Goal: Task Accomplishment & Management: Complete application form

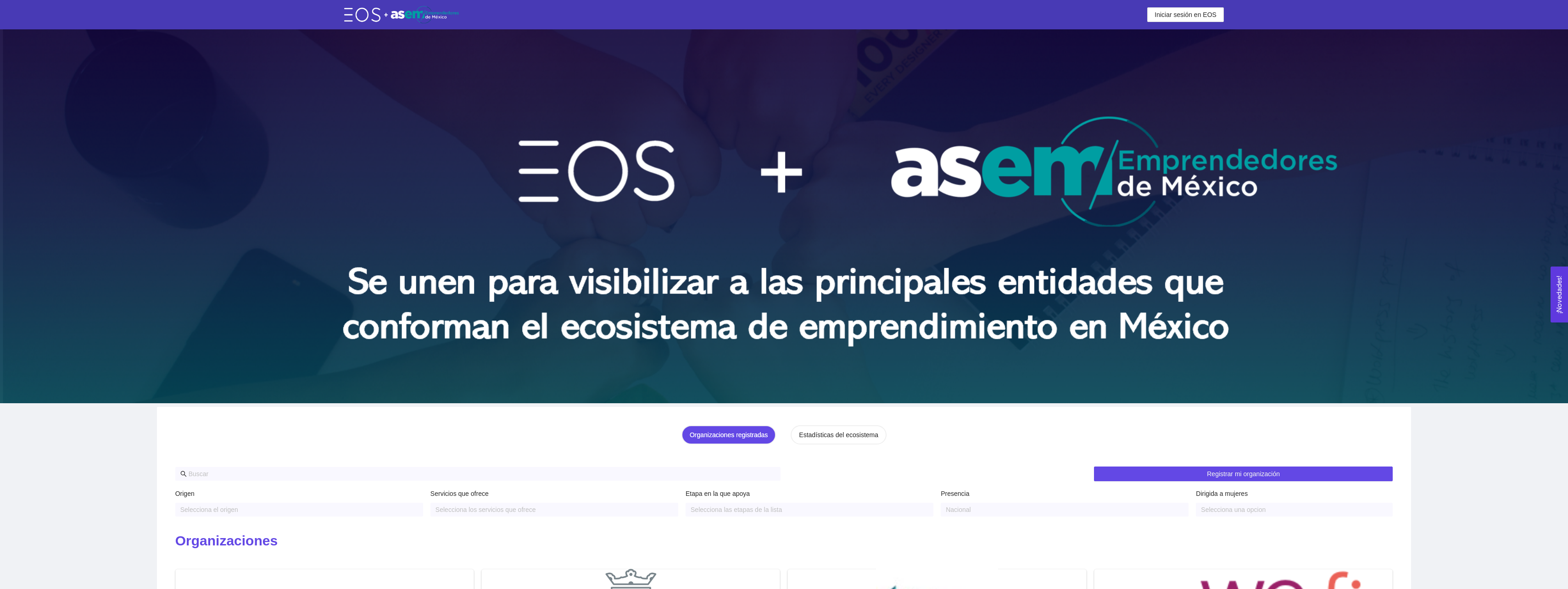
click at [891, 324] on img at bounding box center [784, 216] width 1568 height 374
click at [1188, 16] on span "Iniciar sesión en EOS" at bounding box center [1185, 15] width 62 height 10
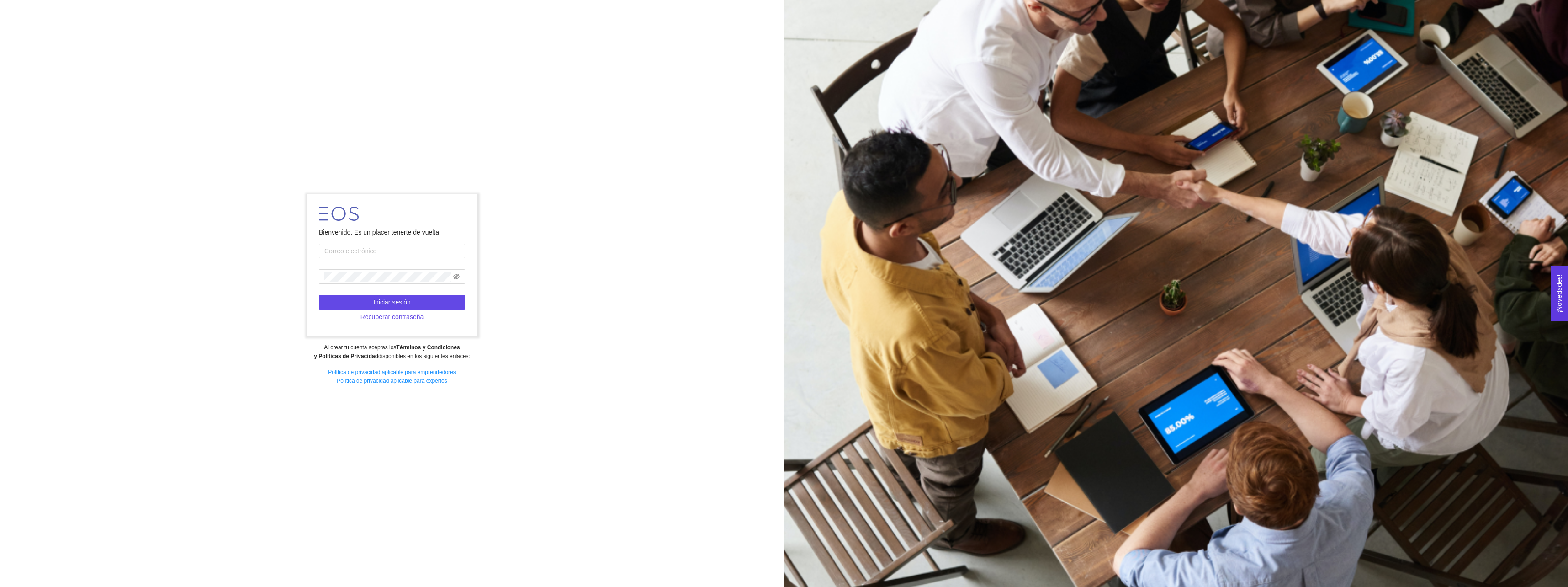
click at [441, 243] on form "Bienvenido. Es un placer tenerte de vuelta. Iniciar sesión Recuperar contraseña" at bounding box center [392, 265] width 170 height 142
click at [431, 247] on input "text" at bounding box center [392, 251] width 146 height 15
type input "[EMAIL_ADDRESS][DOMAIN_NAME]"
click at [388, 281] on span at bounding box center [392, 276] width 146 height 15
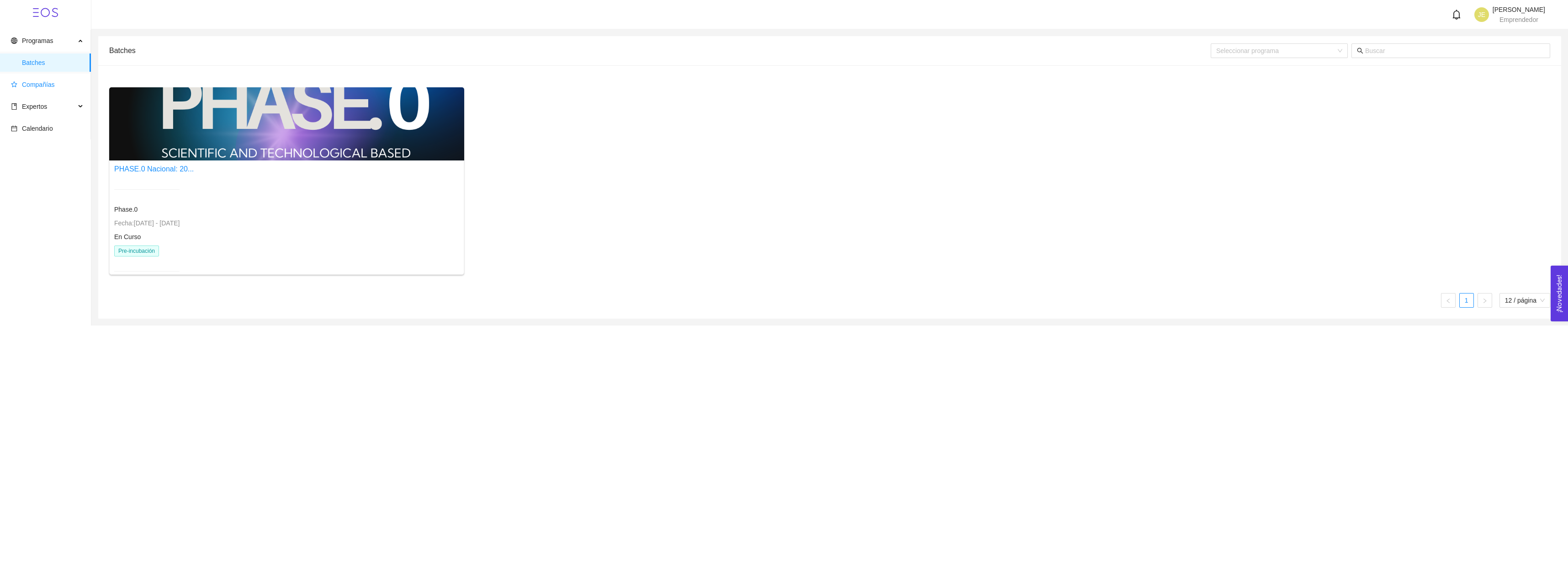
click at [42, 87] on span "Compañías" at bounding box center [38, 85] width 33 height 7
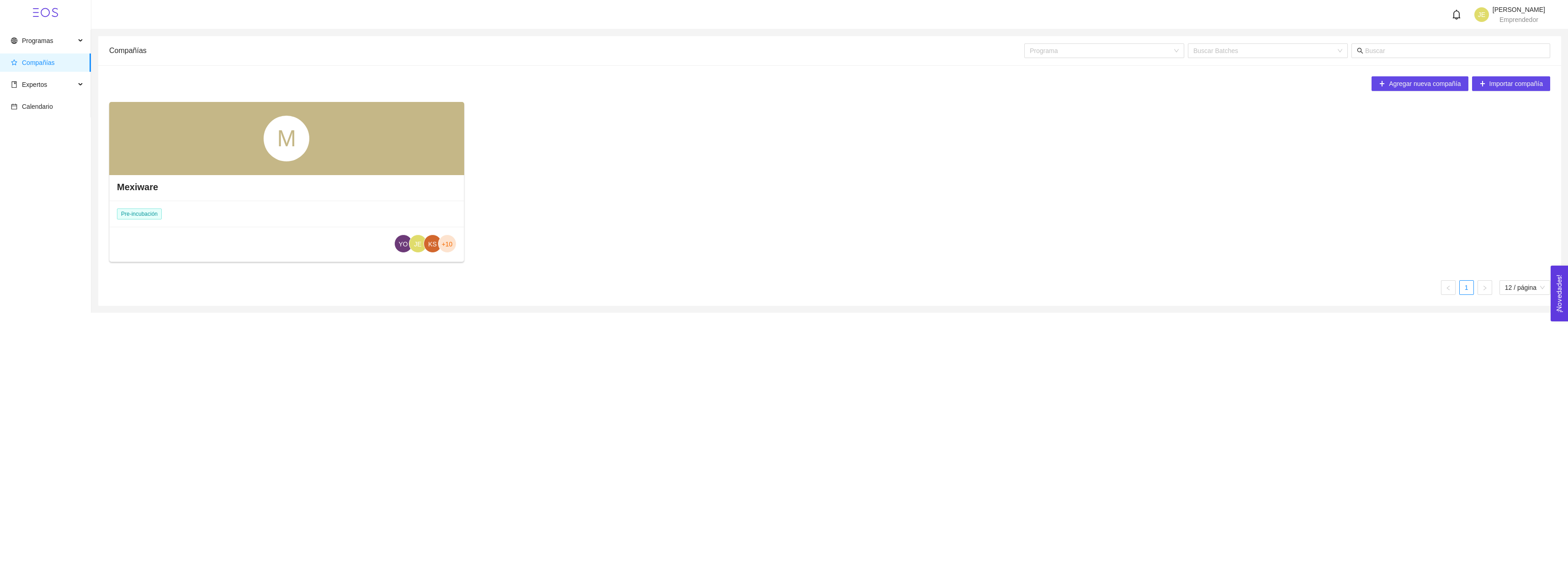
click at [220, 214] on div "Mexiware Pre-incubación YO JE KS +10" at bounding box center [287, 217] width 354 height 90
click at [157, 188] on div "Mexiware" at bounding box center [287, 186] width 354 height 27
click at [153, 188] on h4 "Mexiware" at bounding box center [138, 186] width 41 height 13
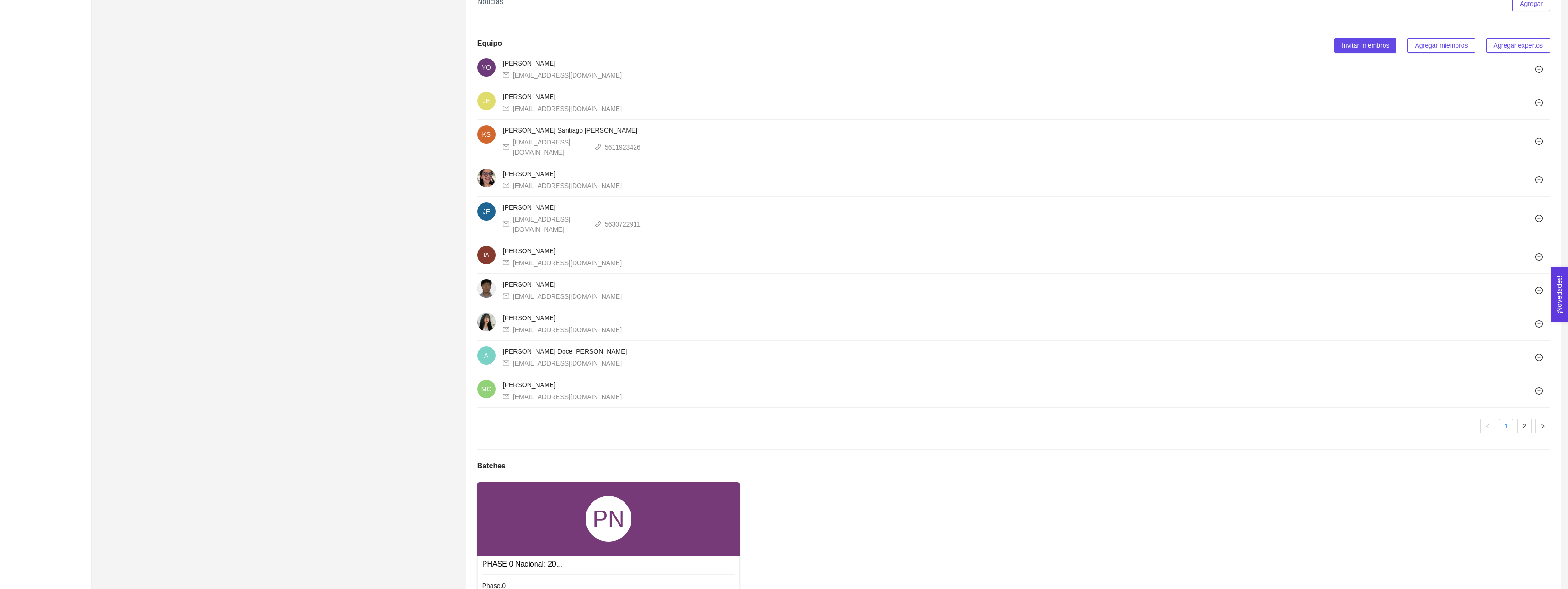
scroll to position [643, 0]
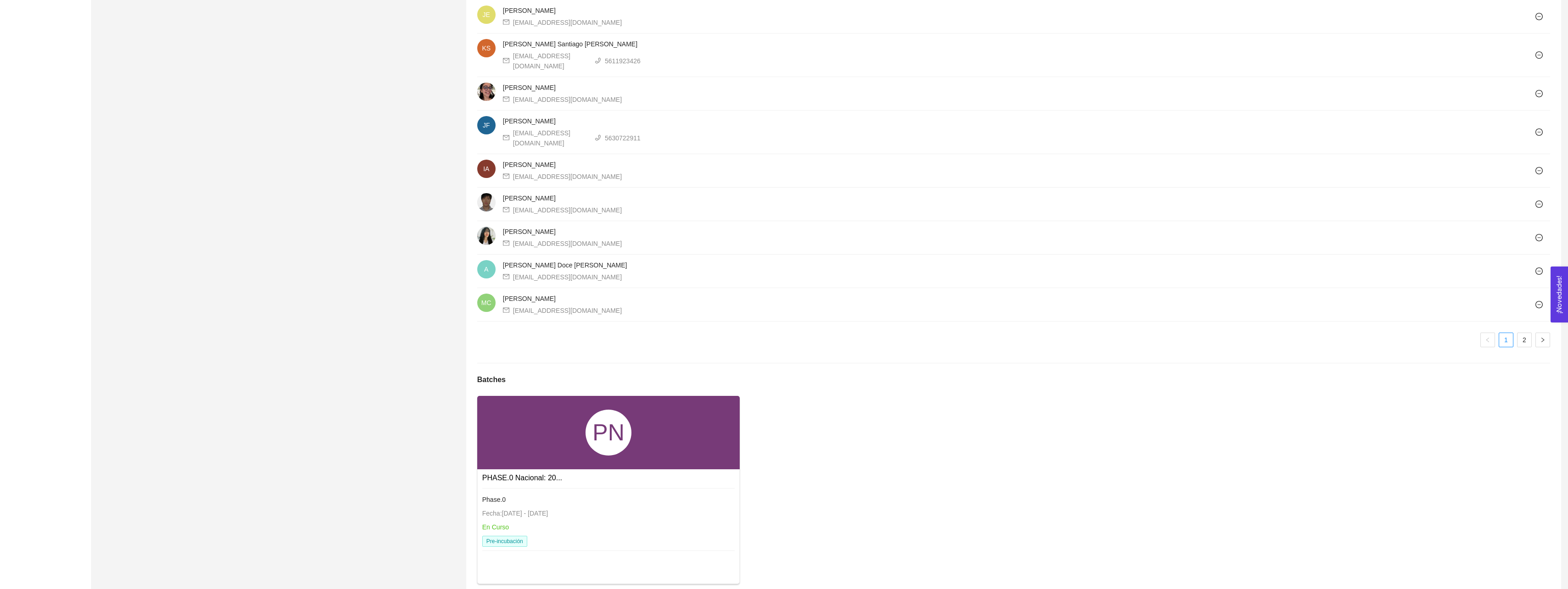
click at [533, 448] on div "PN" at bounding box center [609, 433] width 263 height 73
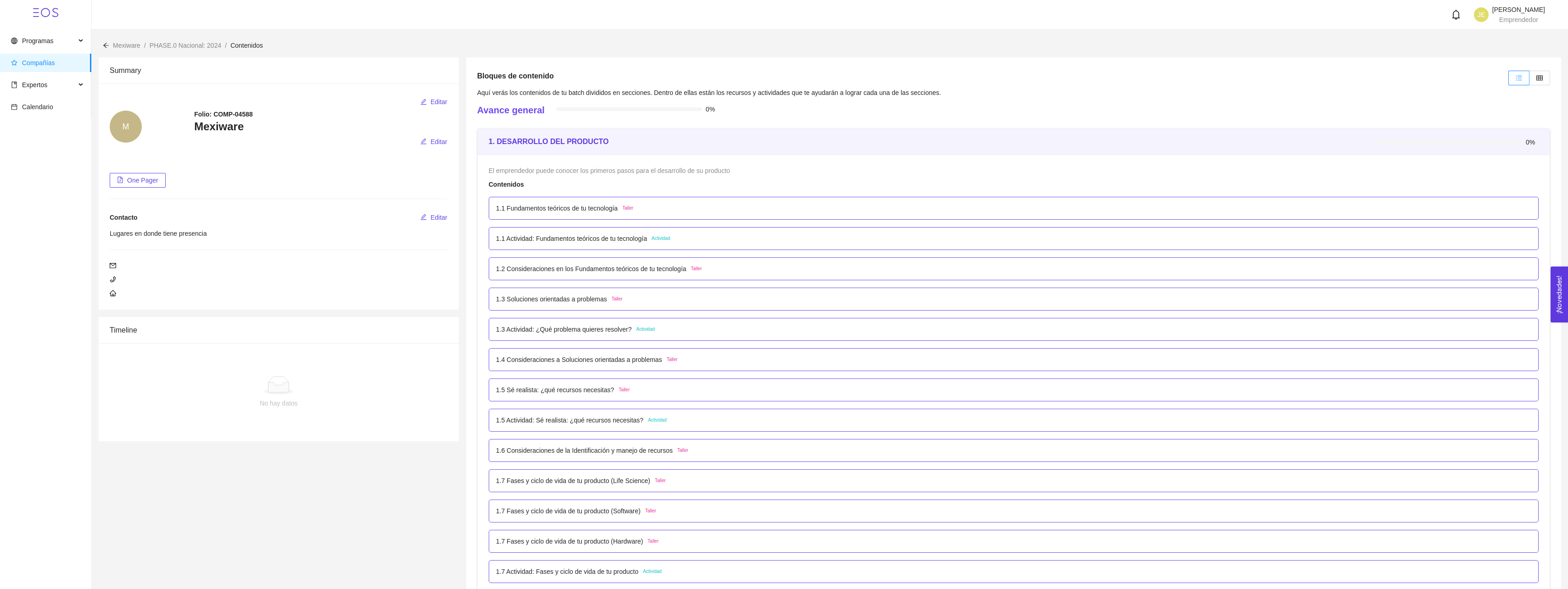
click at [600, 209] on p "1.1 Fundamentos teóricos de tu tecnología" at bounding box center [556, 208] width 122 height 10
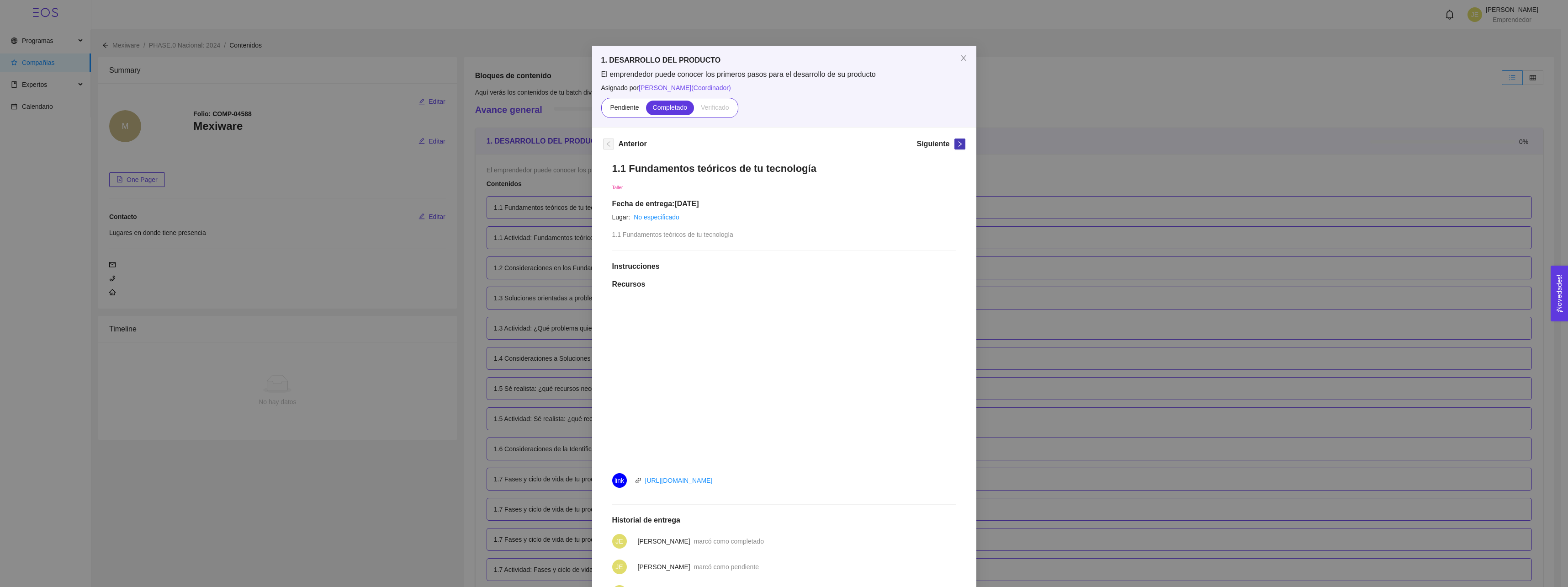
click at [955, 140] on button "button" at bounding box center [960, 144] width 11 height 11
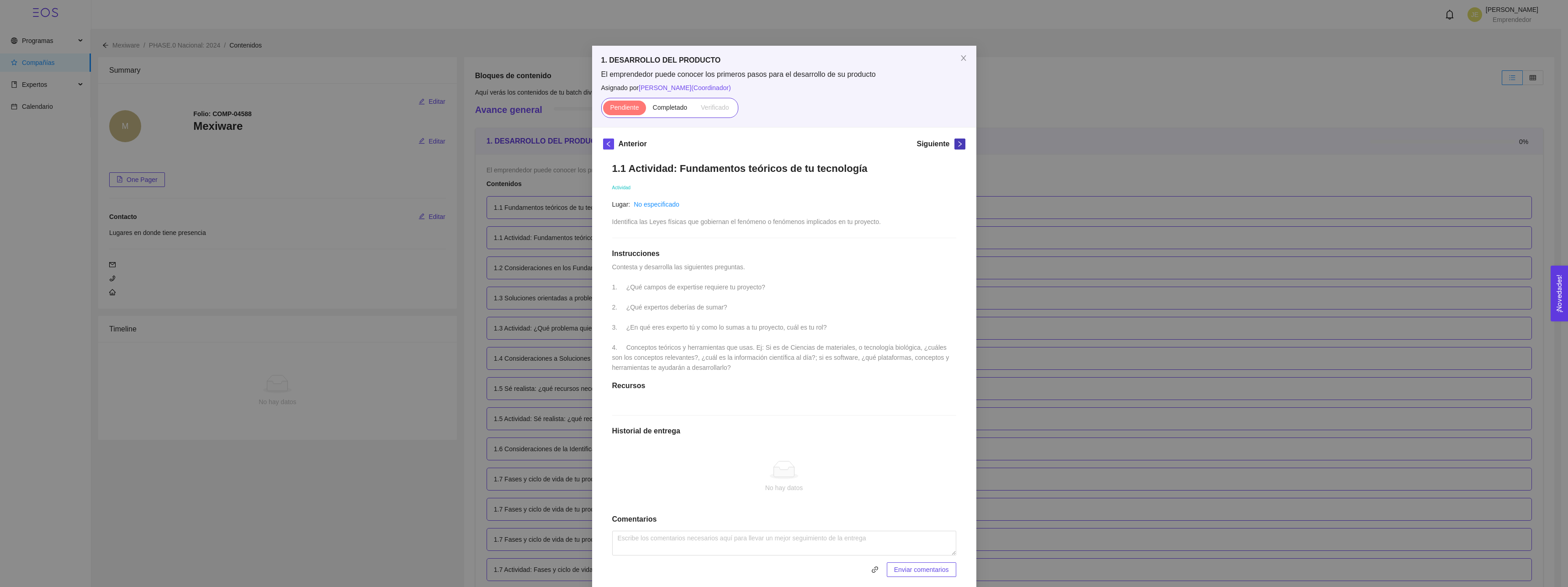
click at [955, 140] on button "button" at bounding box center [960, 144] width 11 height 11
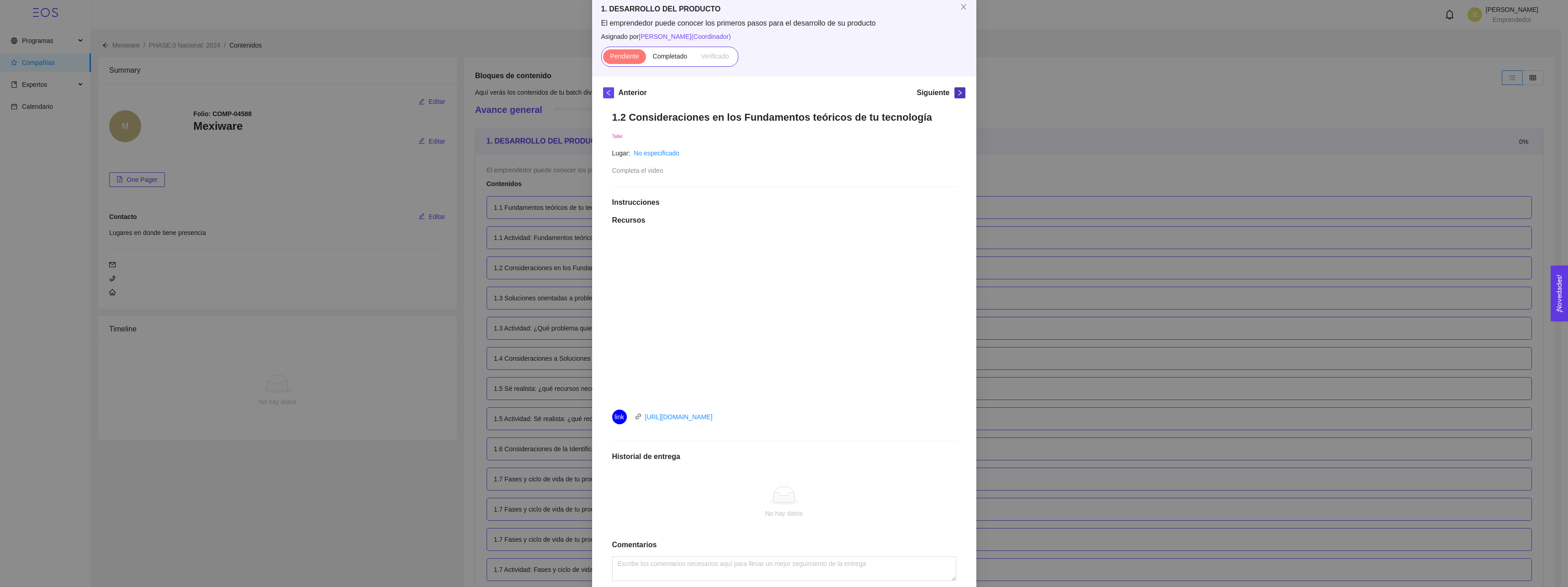
scroll to position [51, 0]
click at [665, 58] on span "Completado" at bounding box center [670, 57] width 35 height 7
click at [646, 60] on input "Completado" at bounding box center [646, 60] width 0 height 0
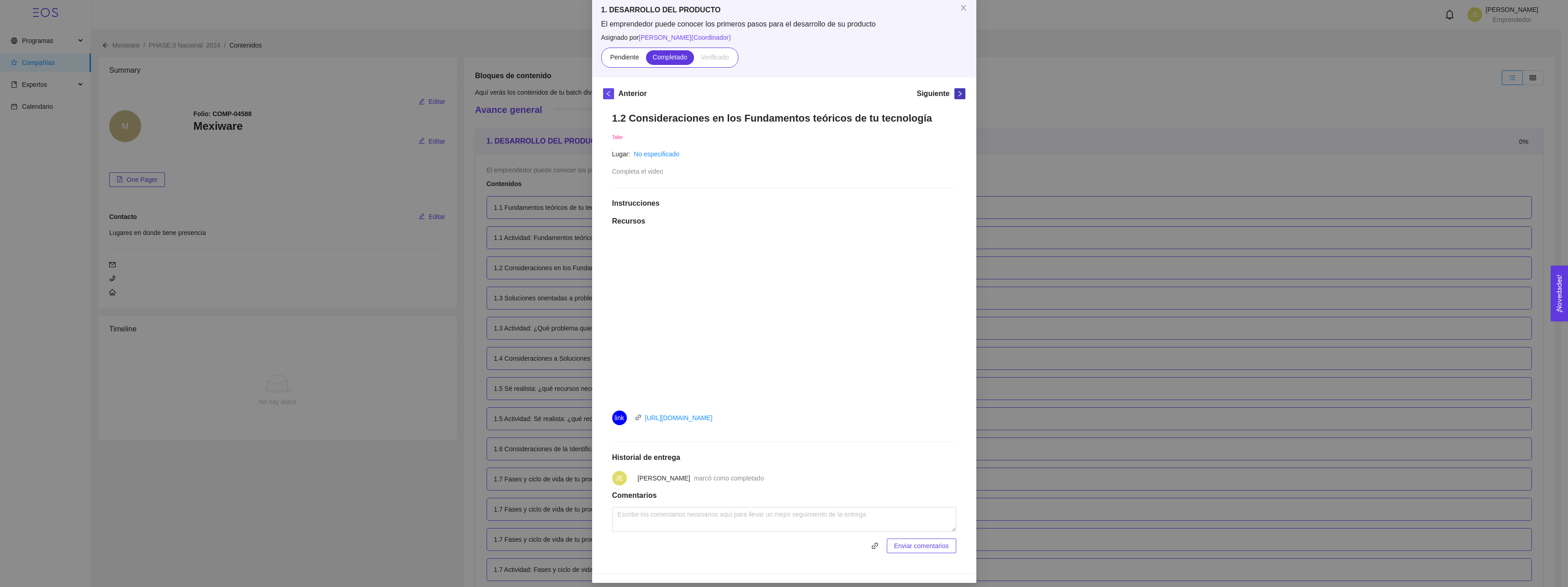
click at [957, 94] on icon "right" at bounding box center [960, 94] width 7 height 7
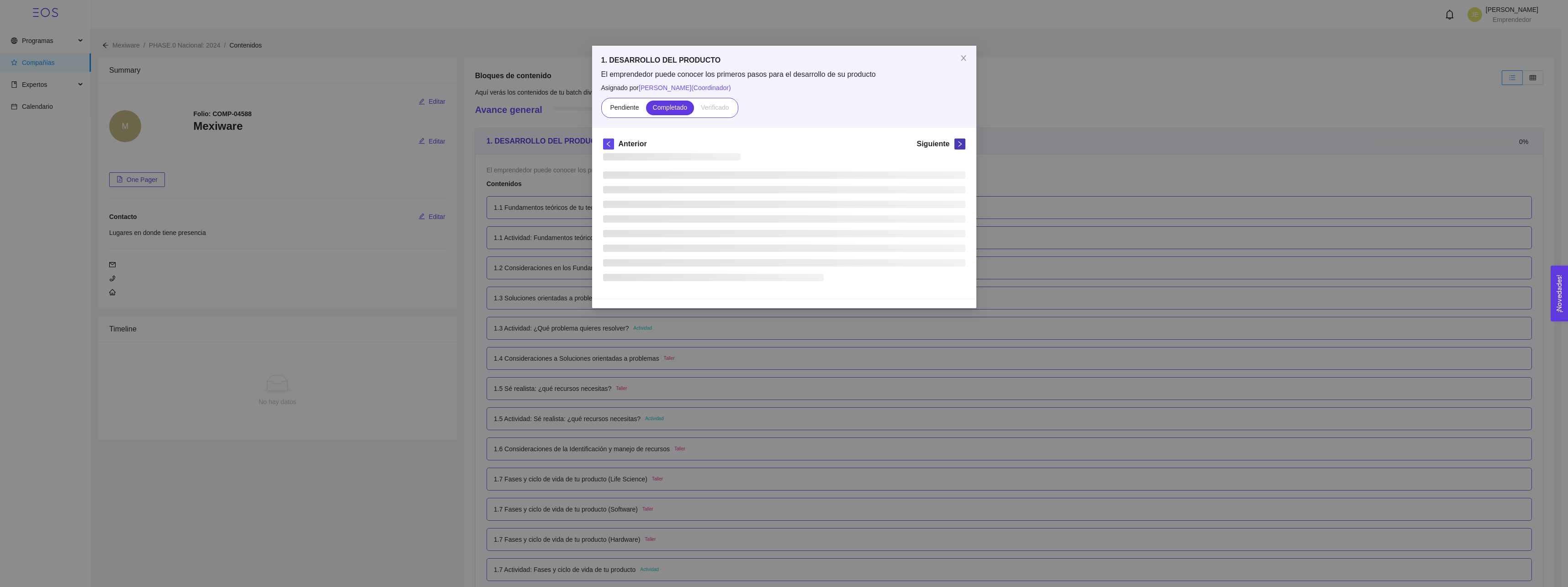
scroll to position [0, 0]
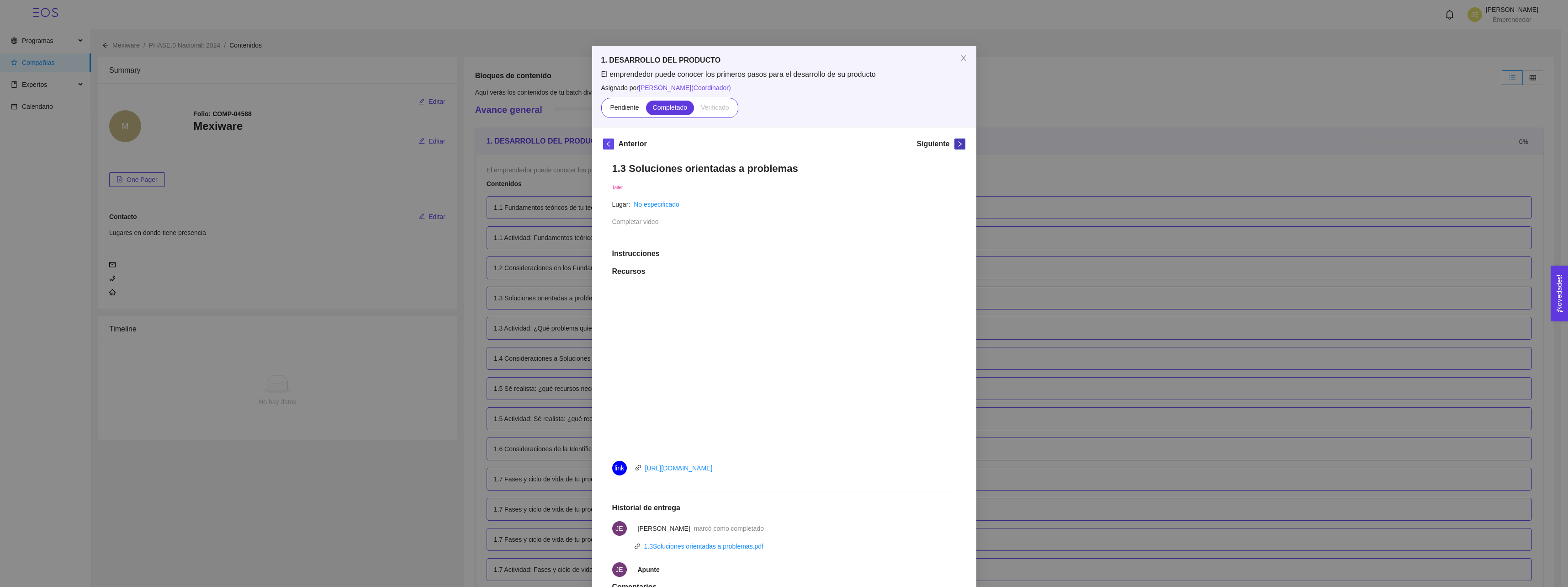
click at [957, 144] on icon "right" at bounding box center [960, 144] width 7 height 7
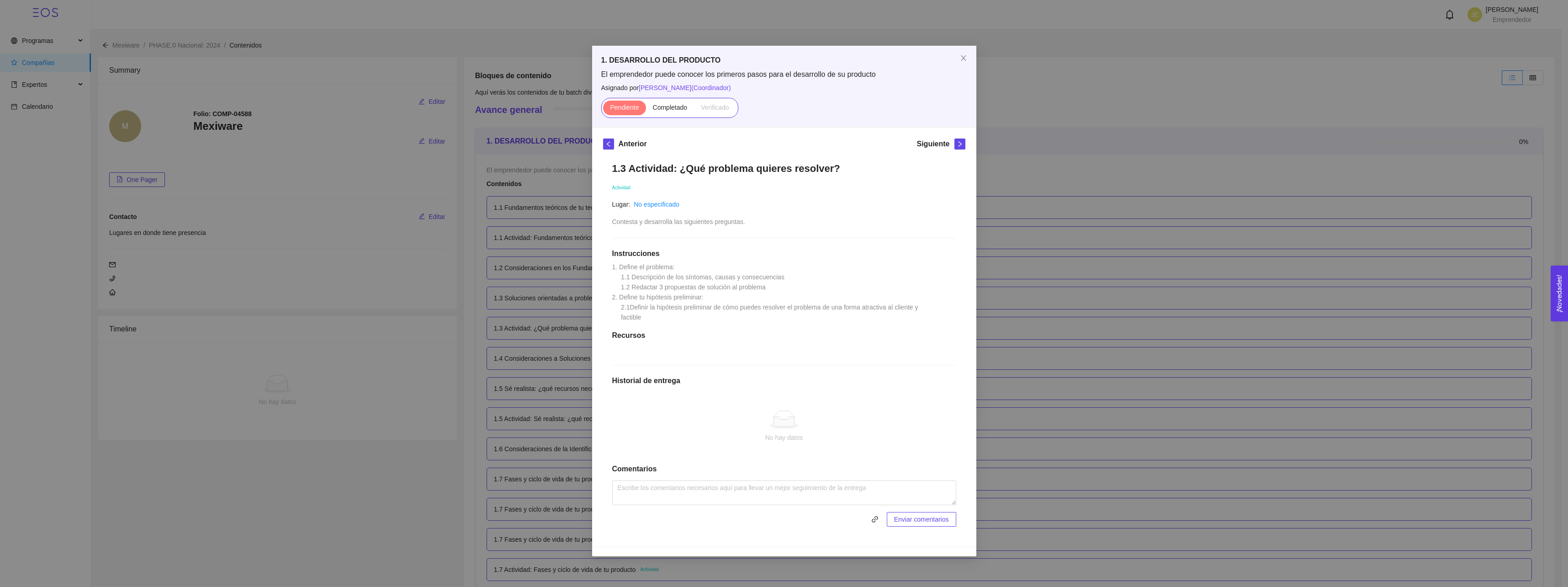
click at [679, 222] on span "Contesta y desarrolla las siguientes preguntas." at bounding box center [679, 222] width 133 height 7
drag, startPoint x: 739, startPoint y: 60, endPoint x: 828, endPoint y: 45, distance: 90.3
click at [828, 45] on div "1. DESARROLLO DEL PRODUCTO El emprendedor puede conocer los primeros pasos para…" at bounding box center [784, 294] width 1568 height 587
click at [735, 316] on div "1.3 Actividad: ¿Qué problema quieres resolver? Actividad Lugar: No especificado…" at bounding box center [784, 344] width 362 height 382
click at [721, 284] on span "1. Define el problema: 1.1 Descripción de los síntomas, causas y consecuencias …" at bounding box center [766, 292] width 308 height 58
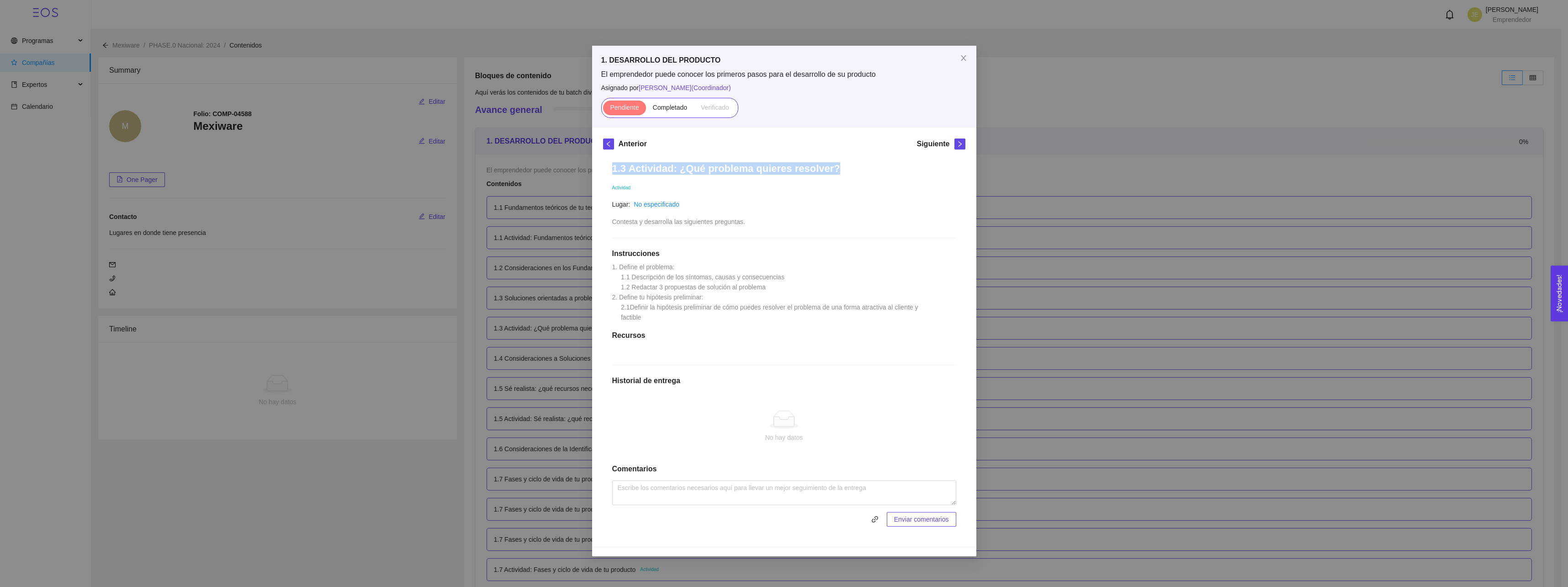
drag, startPoint x: 614, startPoint y: 166, endPoint x: 840, endPoint y: 158, distance: 226.1
click at [840, 158] on div "1.3 Actividad: ¿Qué problema quieres resolver? Actividad Lugar: No especificado…" at bounding box center [784, 344] width 362 height 382
copy h1 "1.3 Actividad: ¿Qué problema quieres resolver?"
click at [602, 248] on div "Anterior Siguiente 1.3 Actividad: ¿Qué problema quieres resolver? Actividad Lug…" at bounding box center [784, 337] width 384 height 419
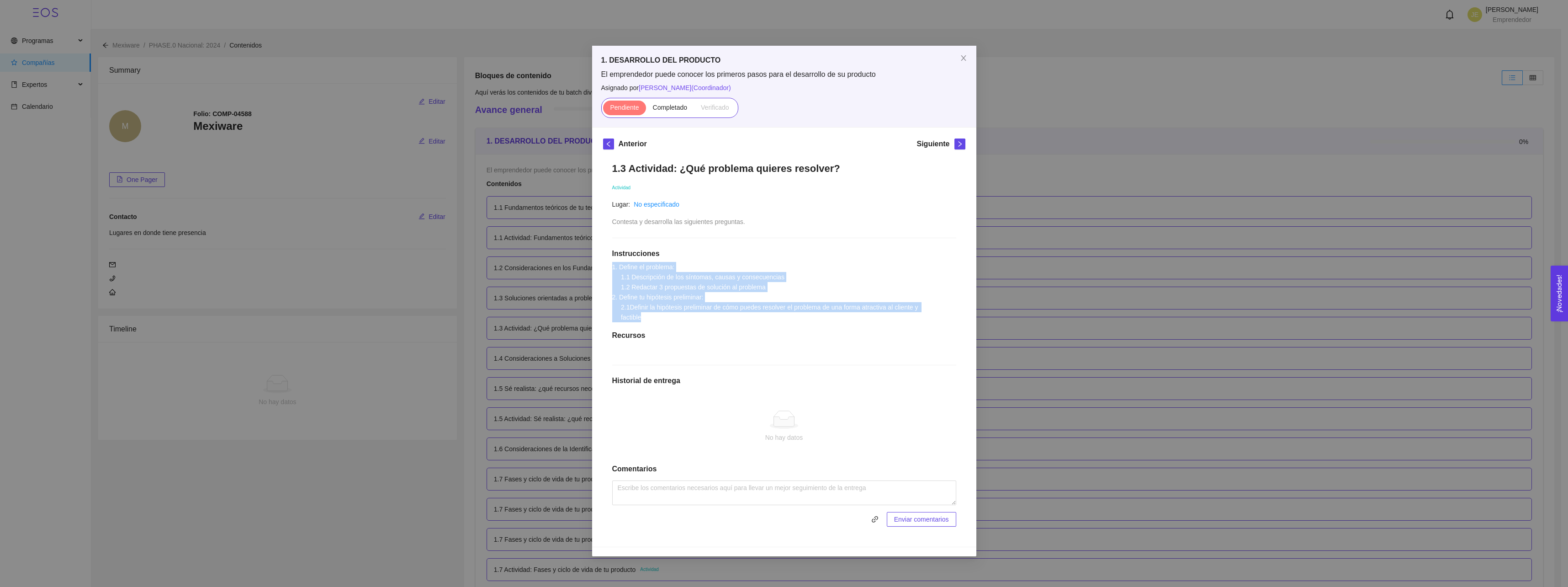
drag, startPoint x: 652, startPoint y: 317, endPoint x: 607, endPoint y: 263, distance: 70.3
click at [607, 263] on div "1.3 Actividad: ¿Qué problema quieres resolver? Actividad Lugar: No especificado…" at bounding box center [784, 344] width 362 height 382
copy span "1. Define el problema: 1.1 Descripción de los síntomas, causas y consecuencias …"
click at [604, 142] on span "left" at bounding box center [609, 144] width 10 height 7
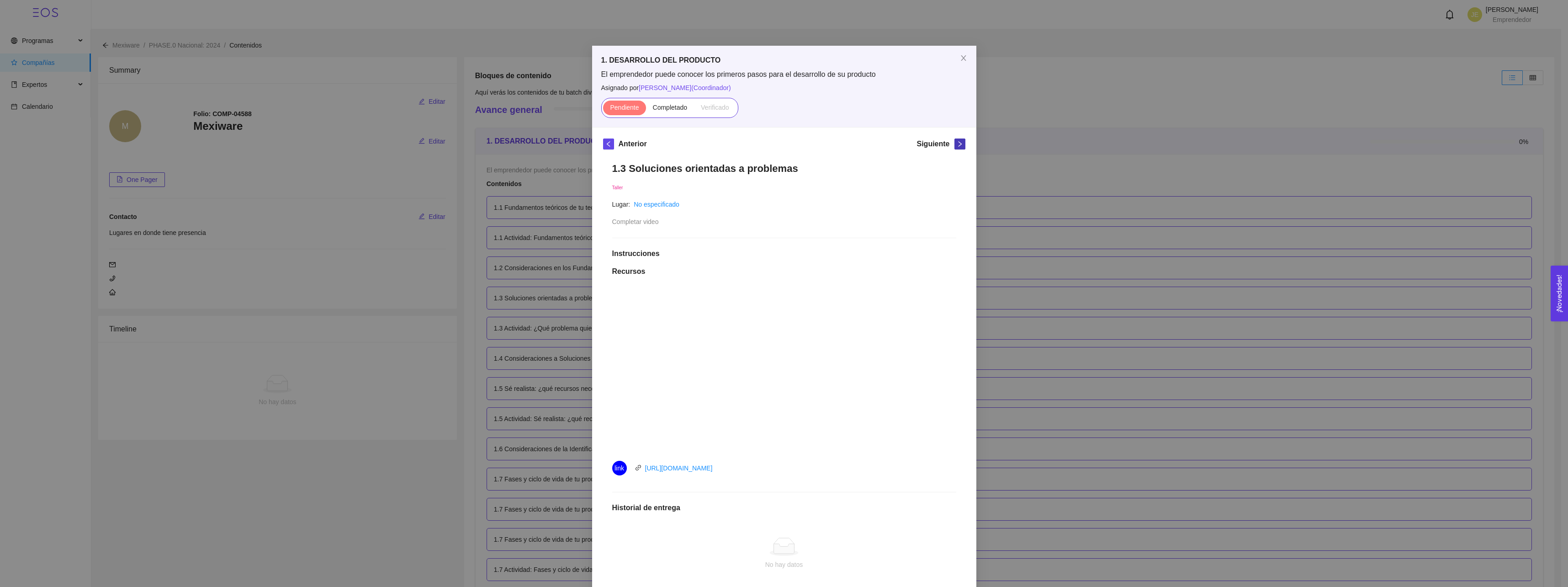
click at [957, 144] on icon "right" at bounding box center [960, 144] width 7 height 7
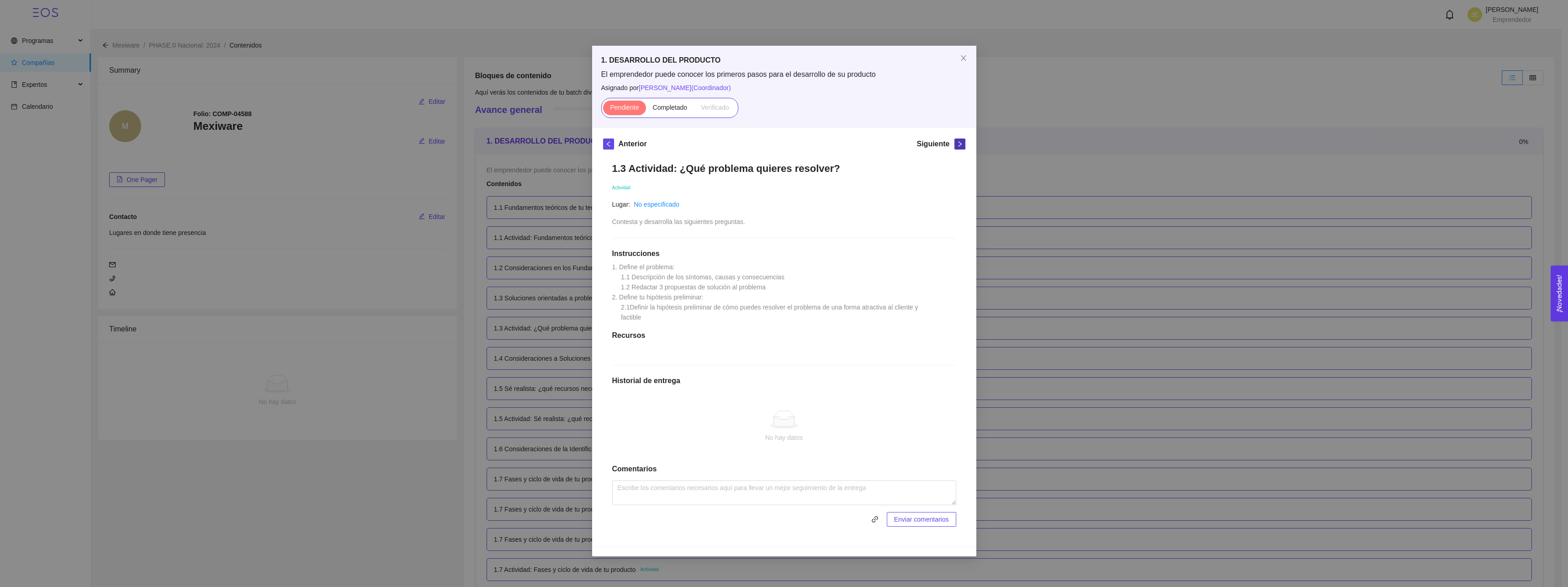
click at [959, 144] on icon "right" at bounding box center [960, 144] width 7 height 7
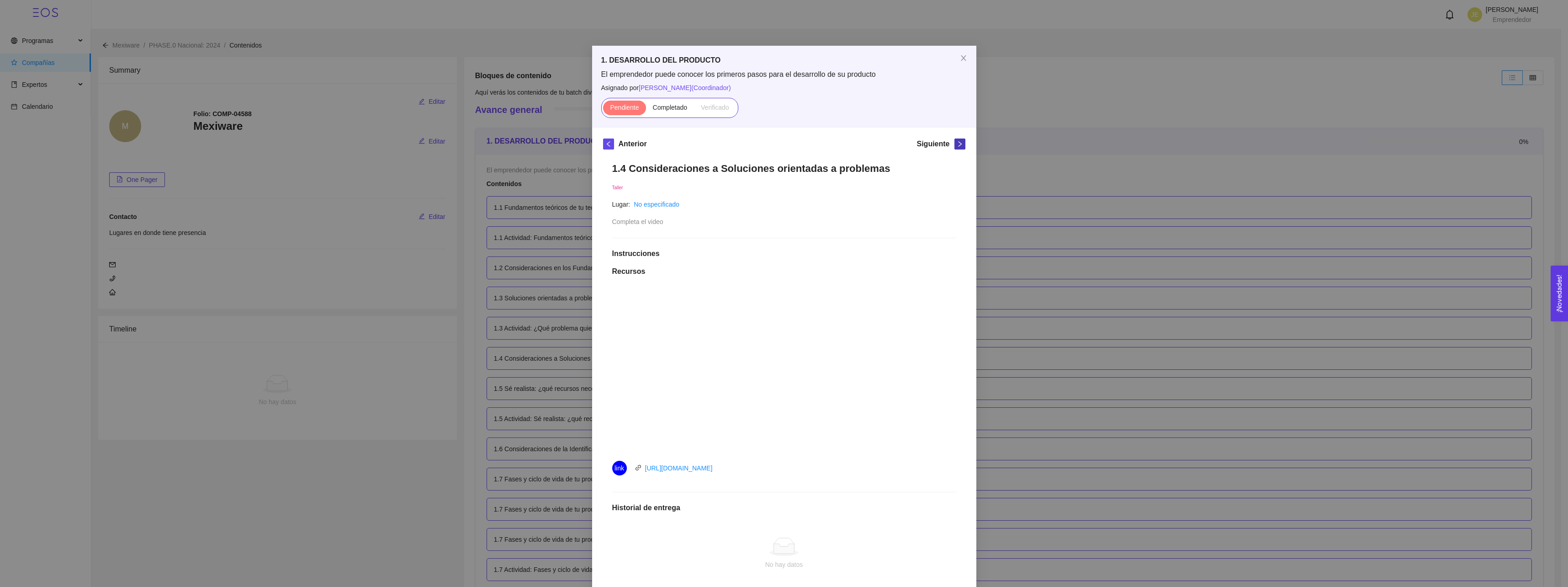
click at [959, 144] on span "right" at bounding box center [960, 144] width 10 height 7
click at [679, 104] on span "Completado" at bounding box center [670, 107] width 35 height 7
click at [646, 110] on input "Completado" at bounding box center [646, 110] width 0 height 0
click at [955, 146] on span "right" at bounding box center [960, 144] width 10 height 7
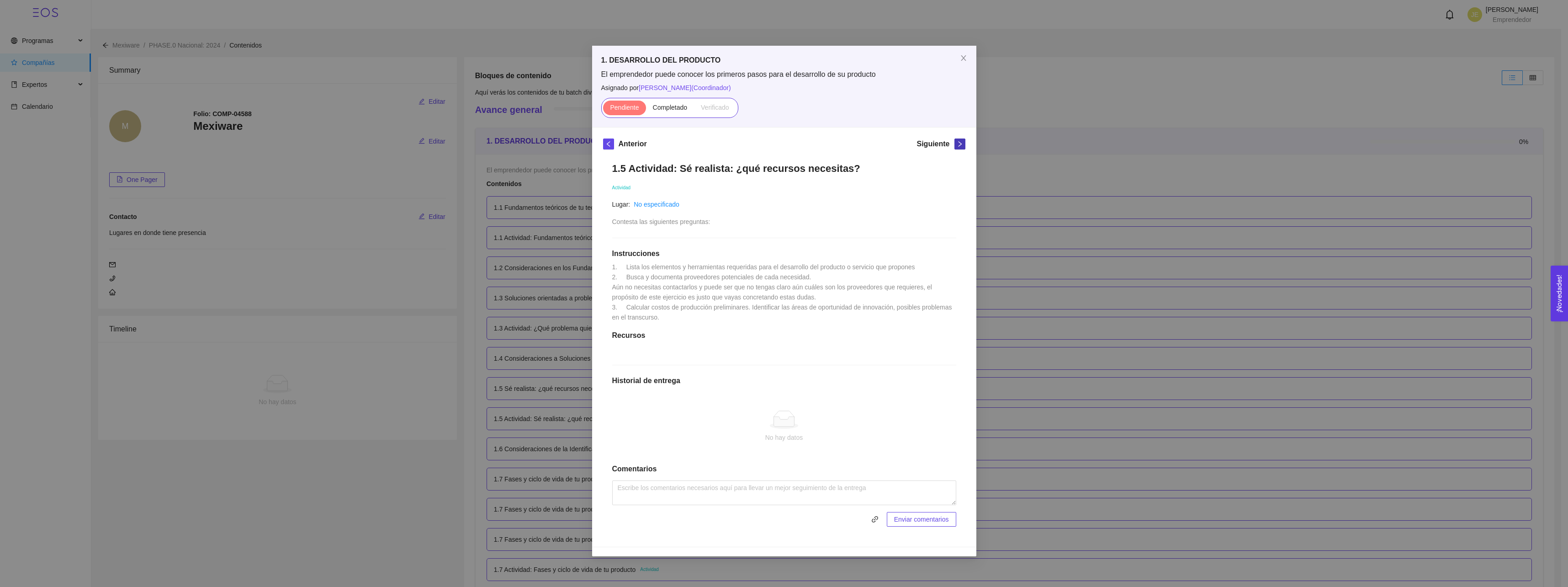
click at [952, 146] on div "Siguiente" at bounding box center [941, 146] width 49 height 15
click at [957, 144] on icon "right" at bounding box center [960, 144] width 7 height 7
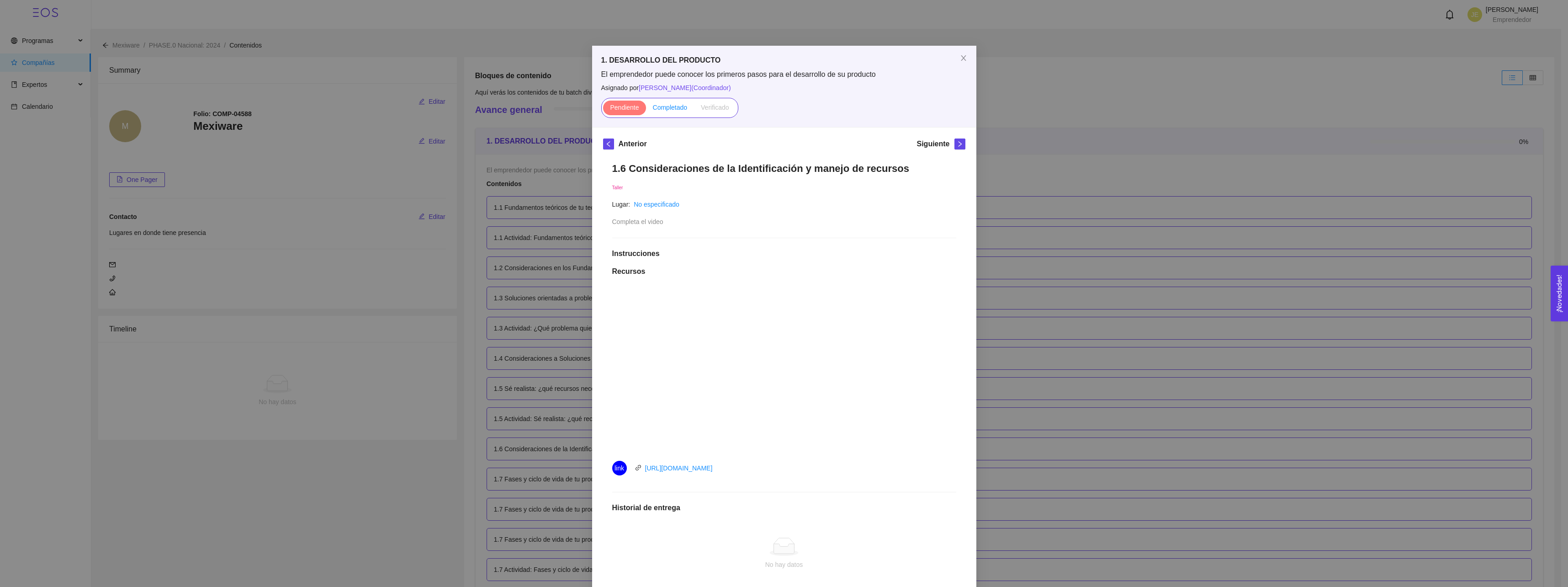
click at [678, 108] on span "Completado" at bounding box center [670, 107] width 35 height 7
click at [646, 110] on input "Completado" at bounding box center [646, 110] width 0 height 0
click at [962, 57] on icon "close" at bounding box center [964, 58] width 7 height 7
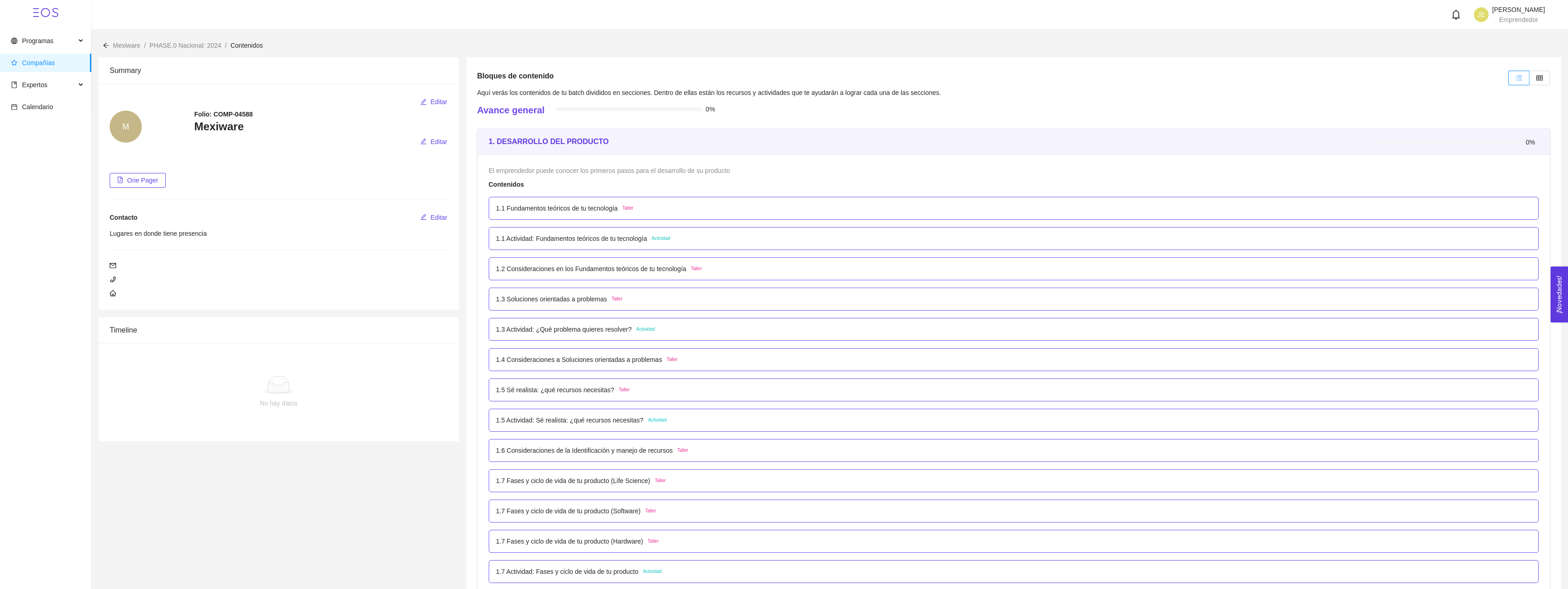
click at [649, 200] on div "1.1 Fundamentos teóricos de tu tecnología Taller" at bounding box center [1013, 208] width 1050 height 23
click at [580, 209] on p "1.1 Fundamentos teóricos de tu tecnología" at bounding box center [556, 208] width 122 height 10
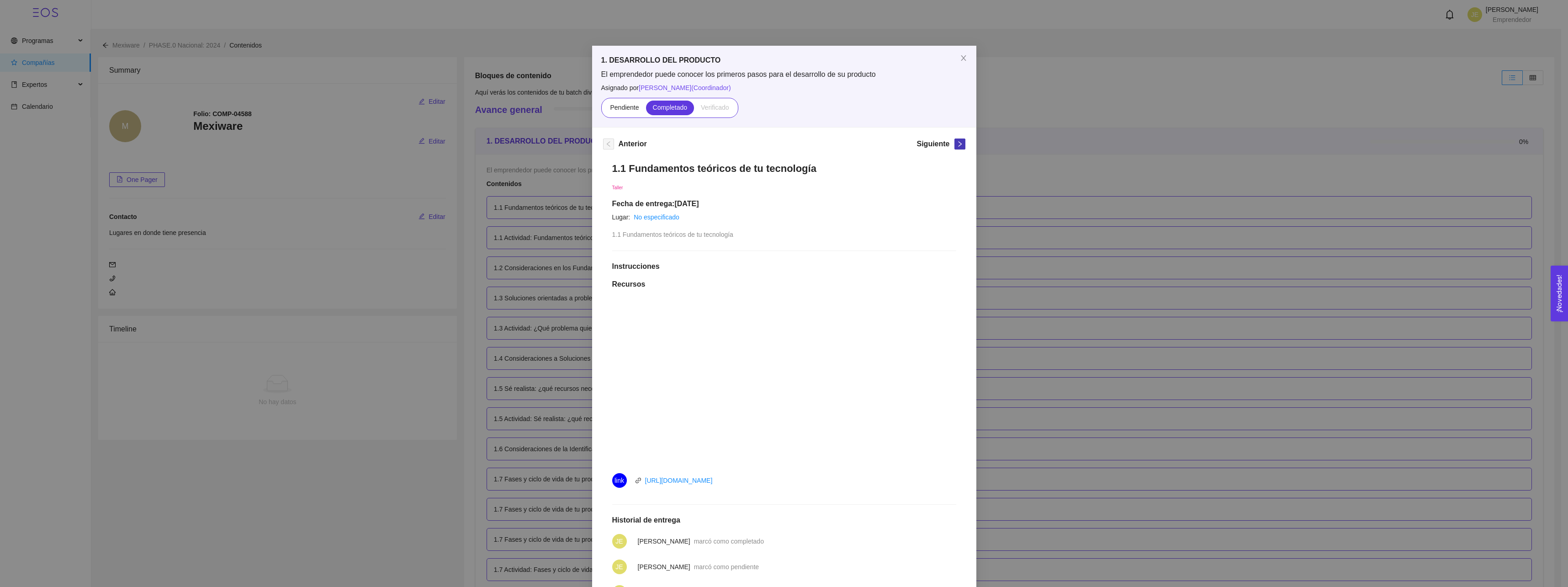
click at [957, 143] on icon "right" at bounding box center [960, 144] width 7 height 7
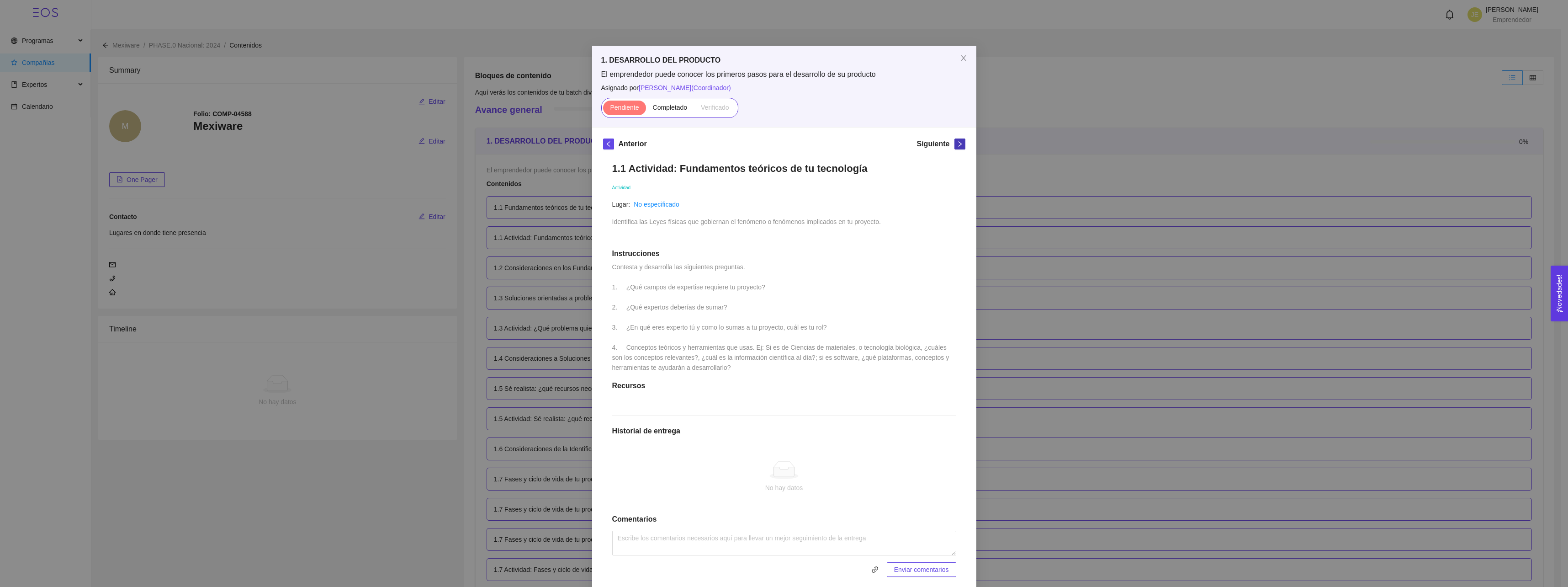
click at [957, 143] on icon "right" at bounding box center [960, 144] width 7 height 7
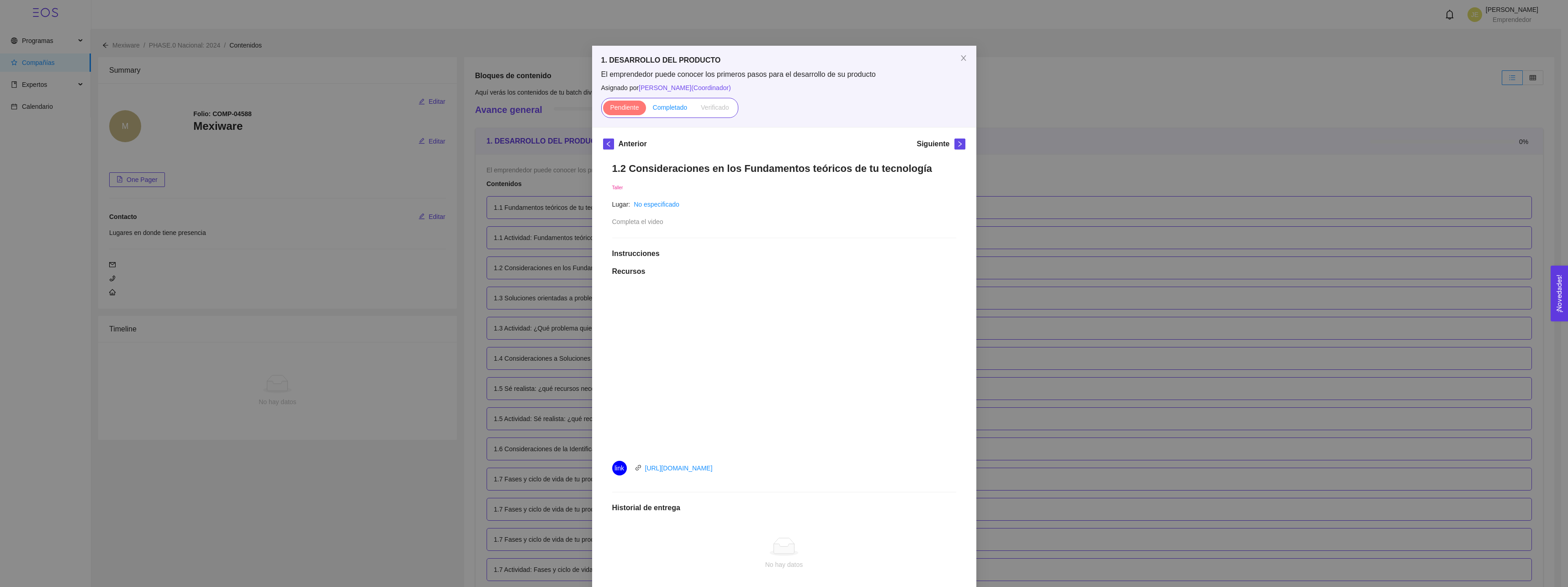
click at [662, 107] on span "Completado" at bounding box center [670, 107] width 35 height 7
click at [646, 110] on input "Completado" at bounding box center [646, 110] width 0 height 0
click at [955, 144] on span "right" at bounding box center [960, 144] width 10 height 7
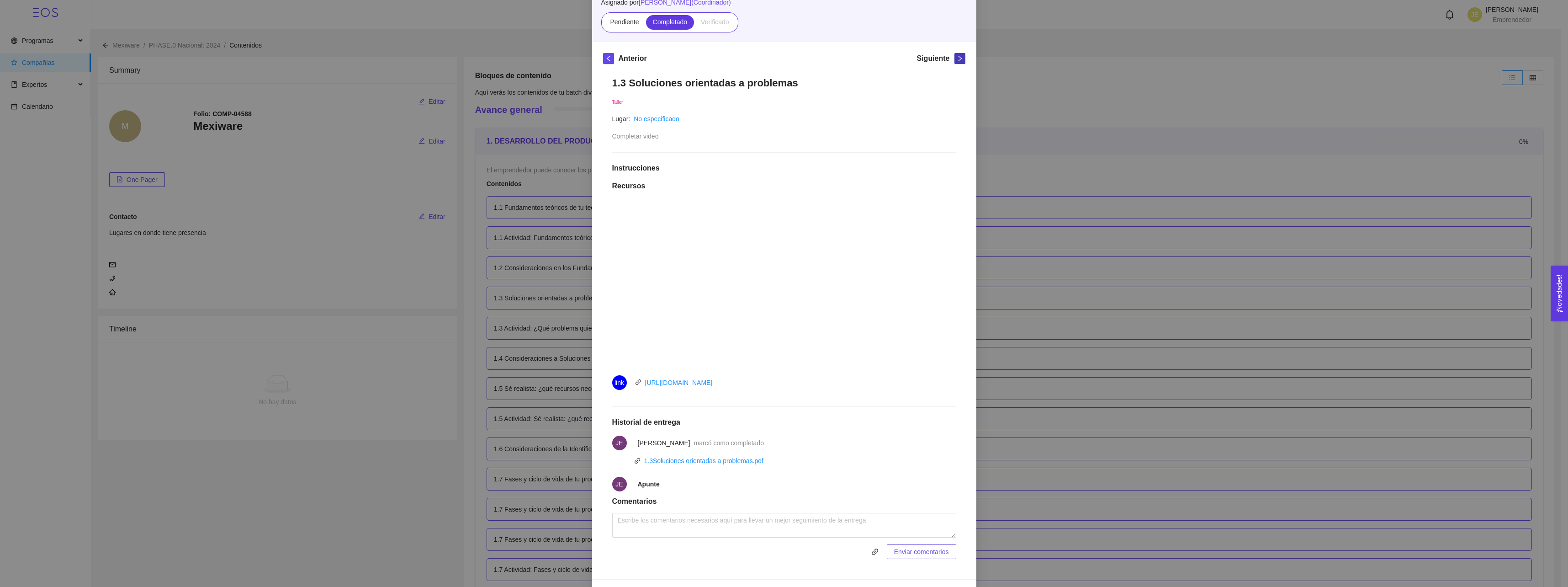
scroll to position [91, 0]
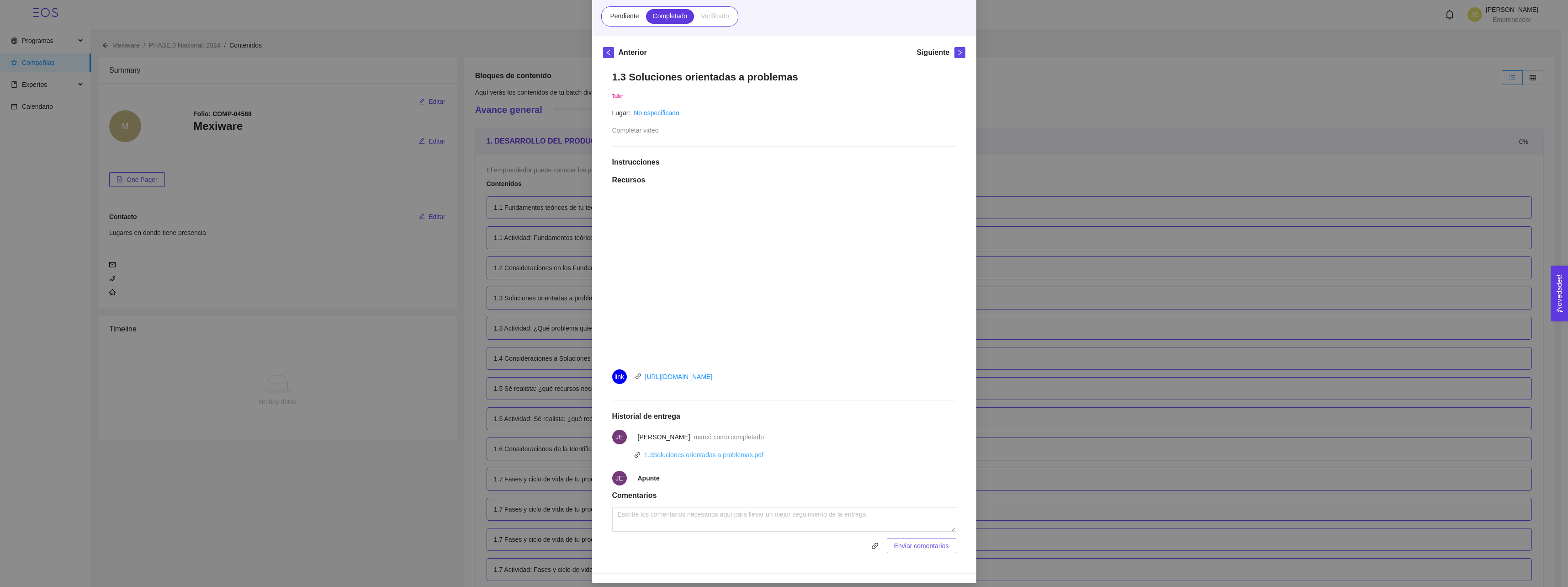
click at [675, 455] on link "1.3Soluciones orientadas a problemas.pdf" at bounding box center [704, 455] width 120 height 7
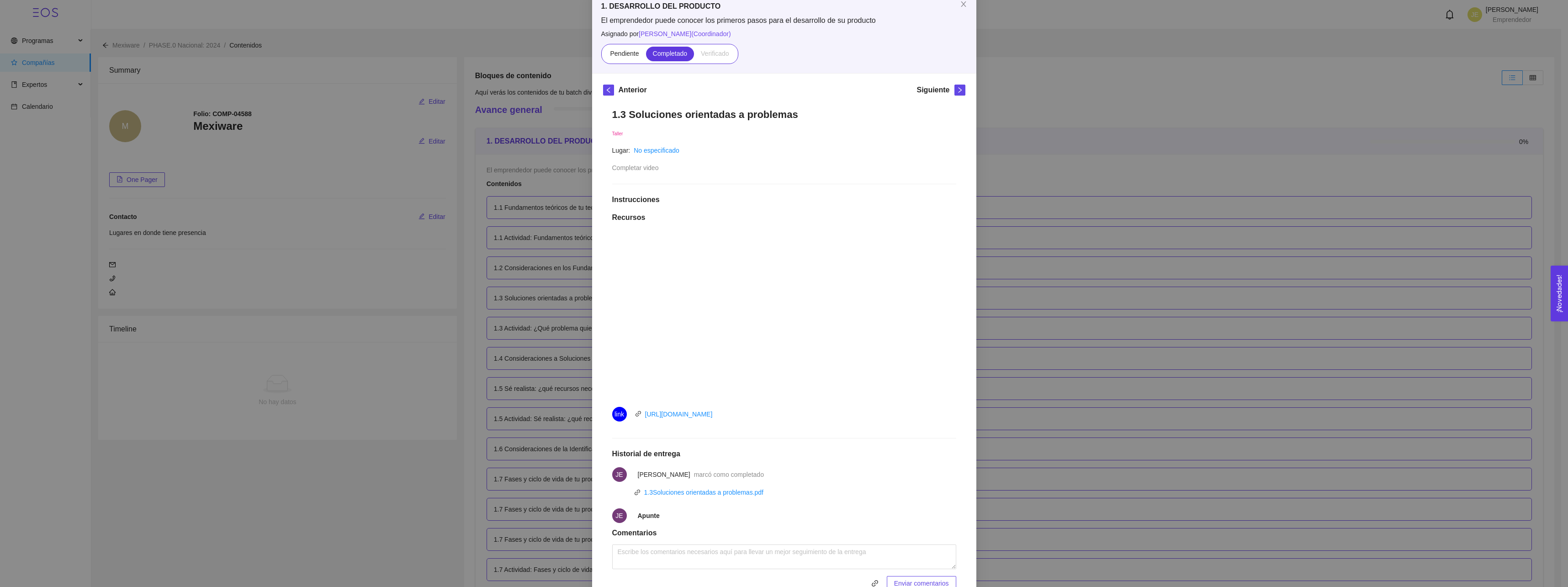
scroll to position [0, 0]
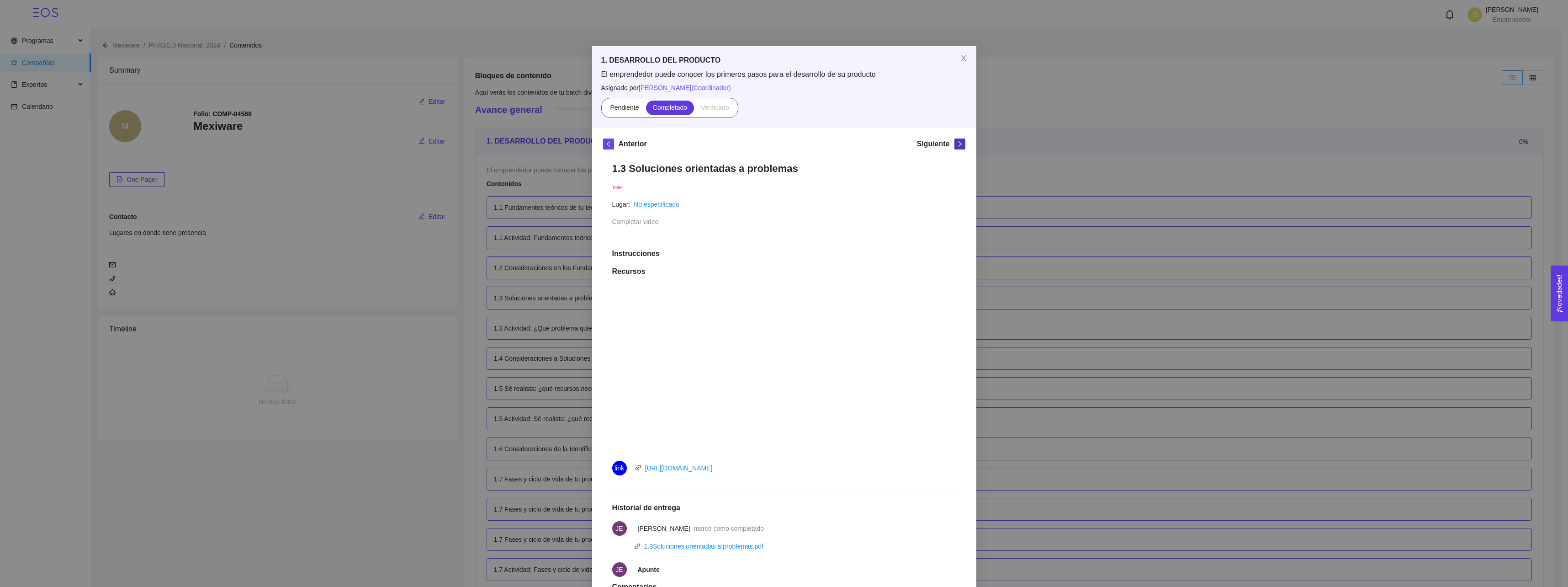
click at [958, 144] on icon "right" at bounding box center [959, 144] width 3 height 5
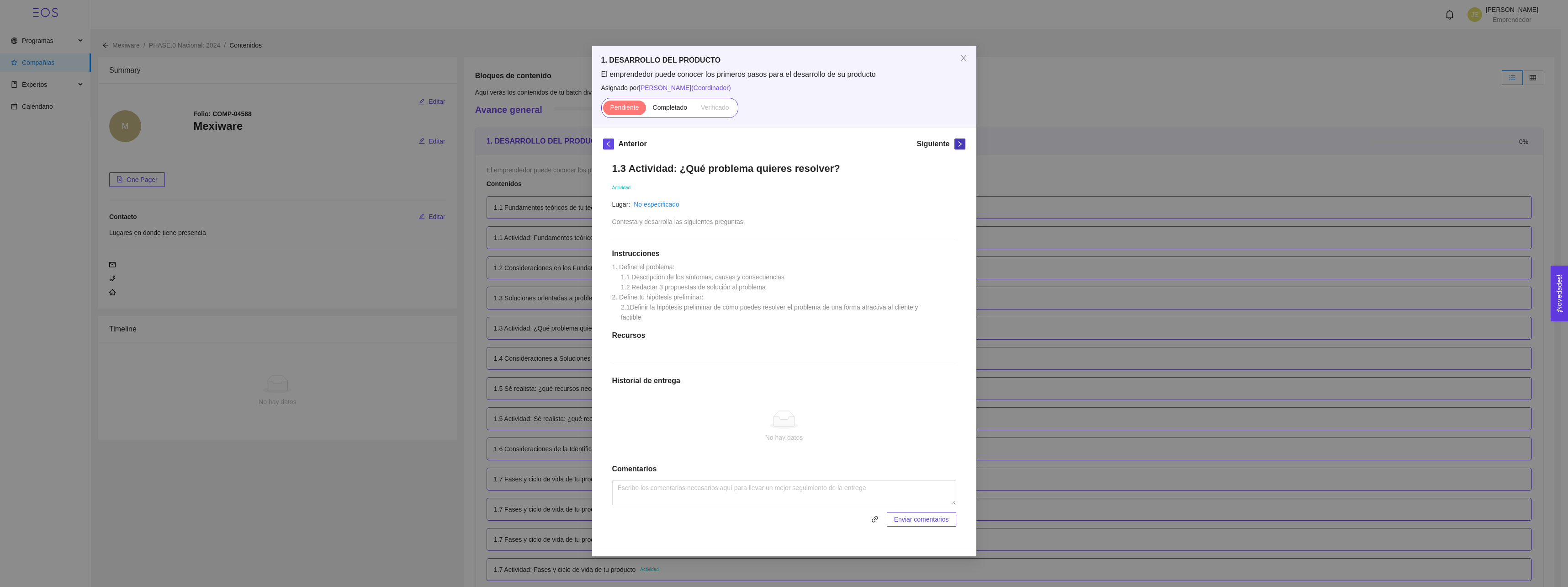
click at [958, 144] on icon "right" at bounding box center [960, 144] width 7 height 7
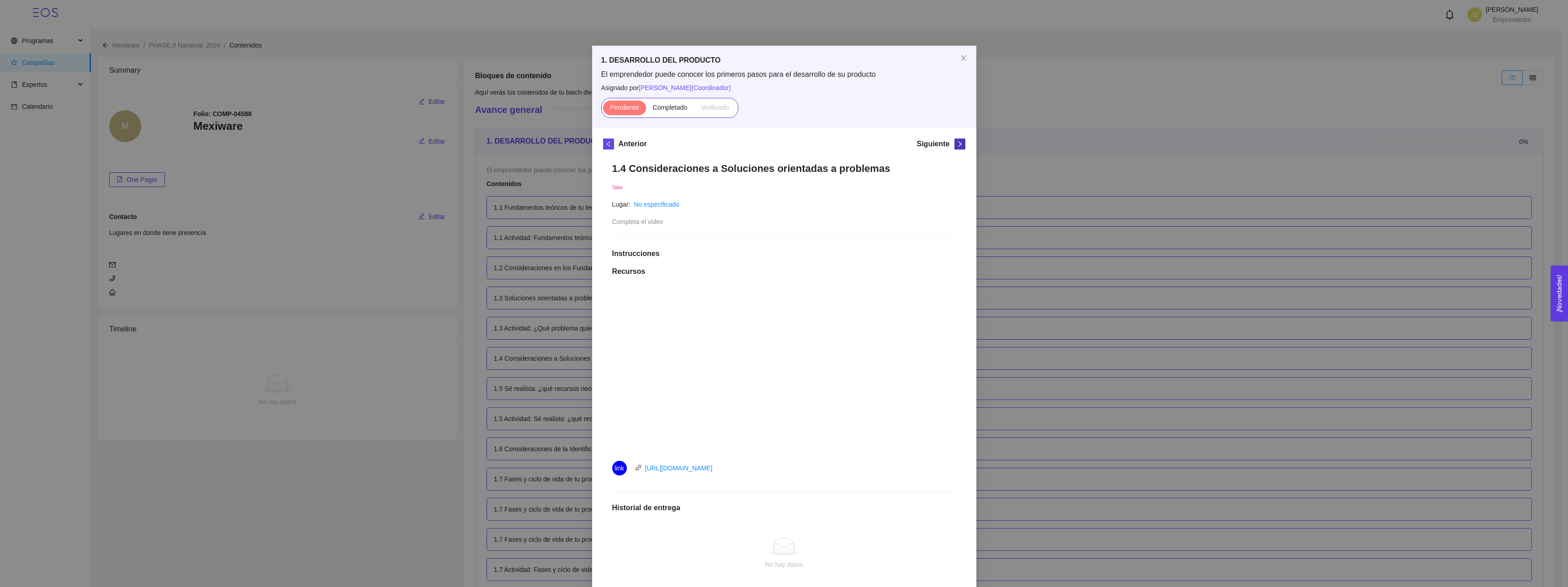
click at [958, 144] on icon "right" at bounding box center [959, 144] width 3 height 5
click at [958, 144] on icon "right" at bounding box center [960, 144] width 7 height 7
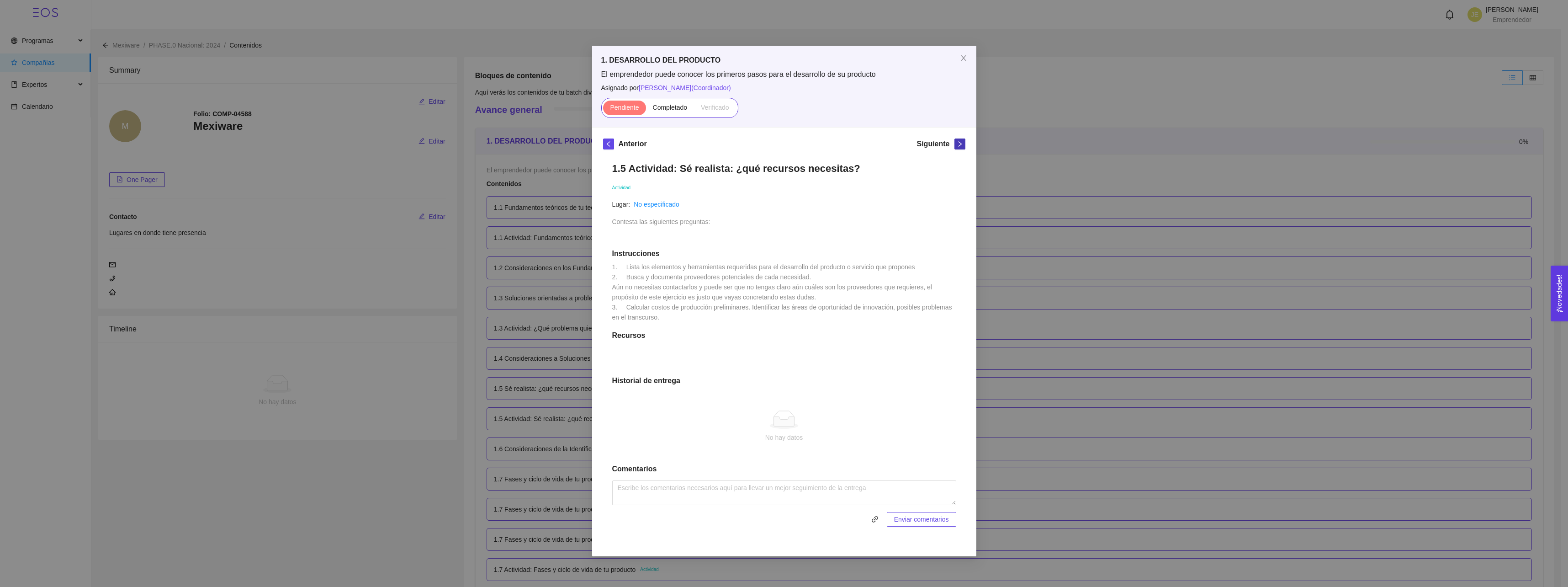
click at [958, 144] on icon "right" at bounding box center [960, 144] width 7 height 7
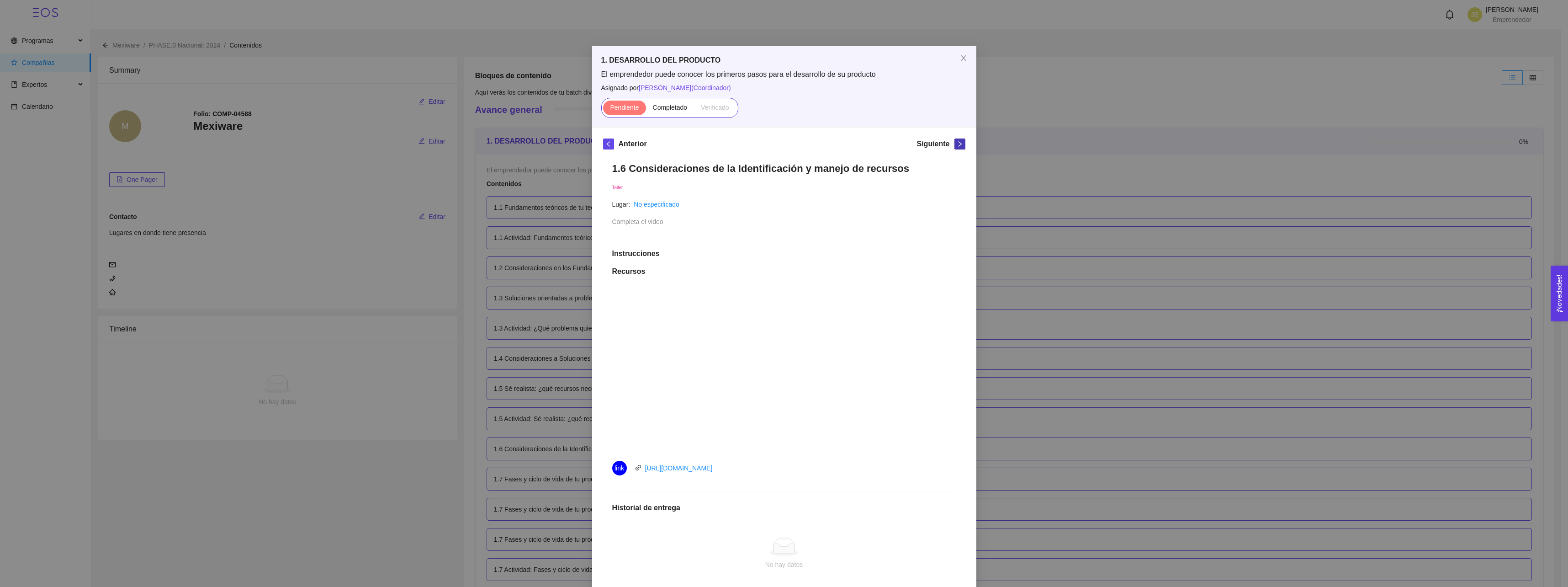
click at [958, 144] on icon "right" at bounding box center [960, 144] width 7 height 7
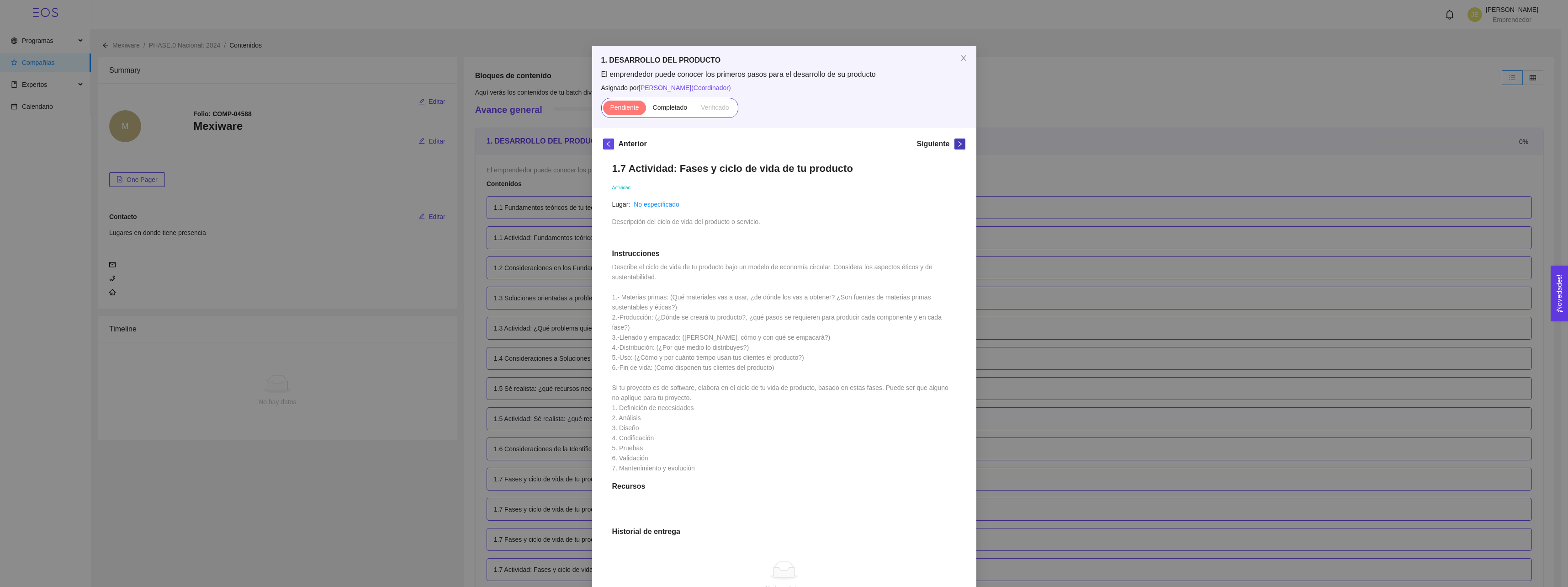
click at [958, 144] on icon "right" at bounding box center [960, 144] width 7 height 7
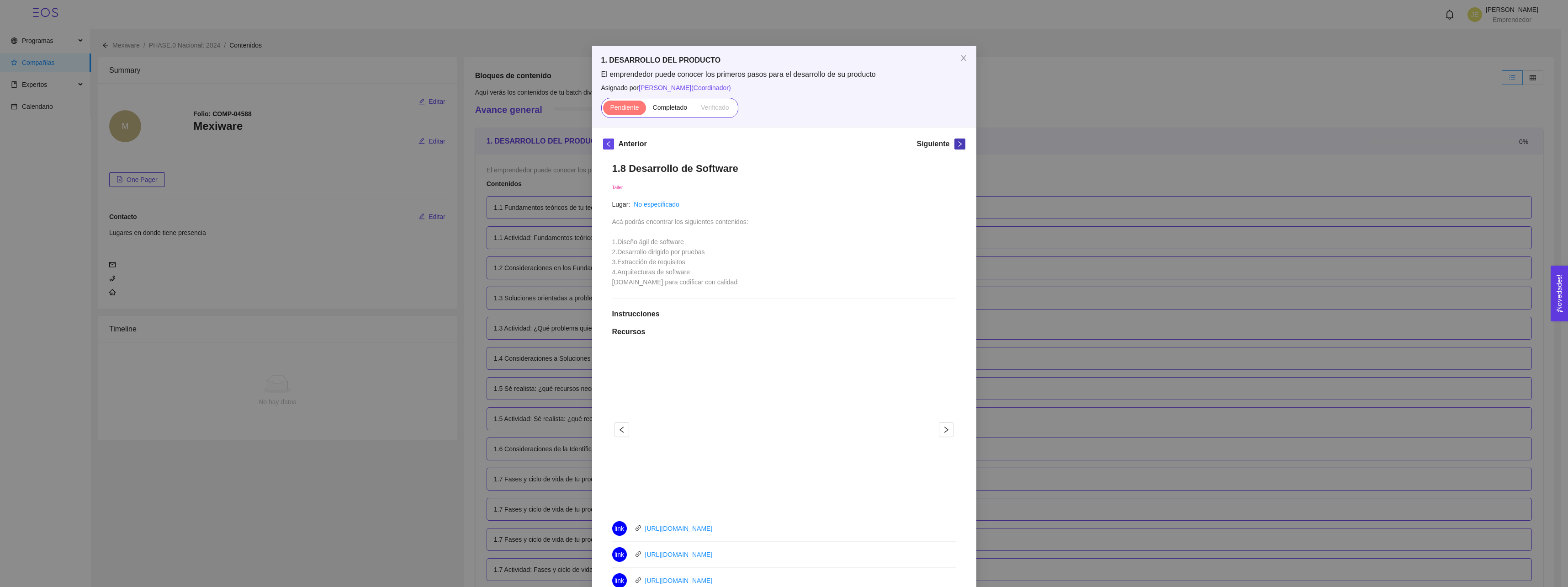
click at [959, 140] on button "button" at bounding box center [960, 144] width 11 height 11
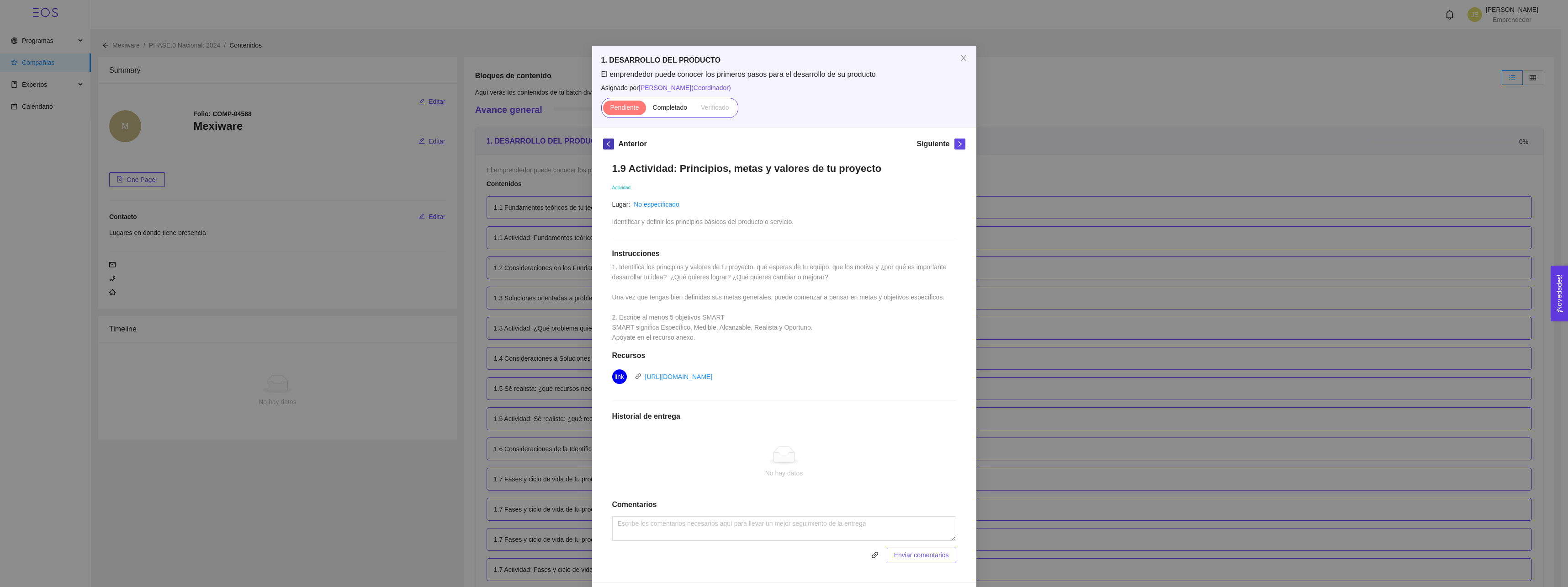
click at [607, 146] on icon "left" at bounding box center [609, 144] width 7 height 7
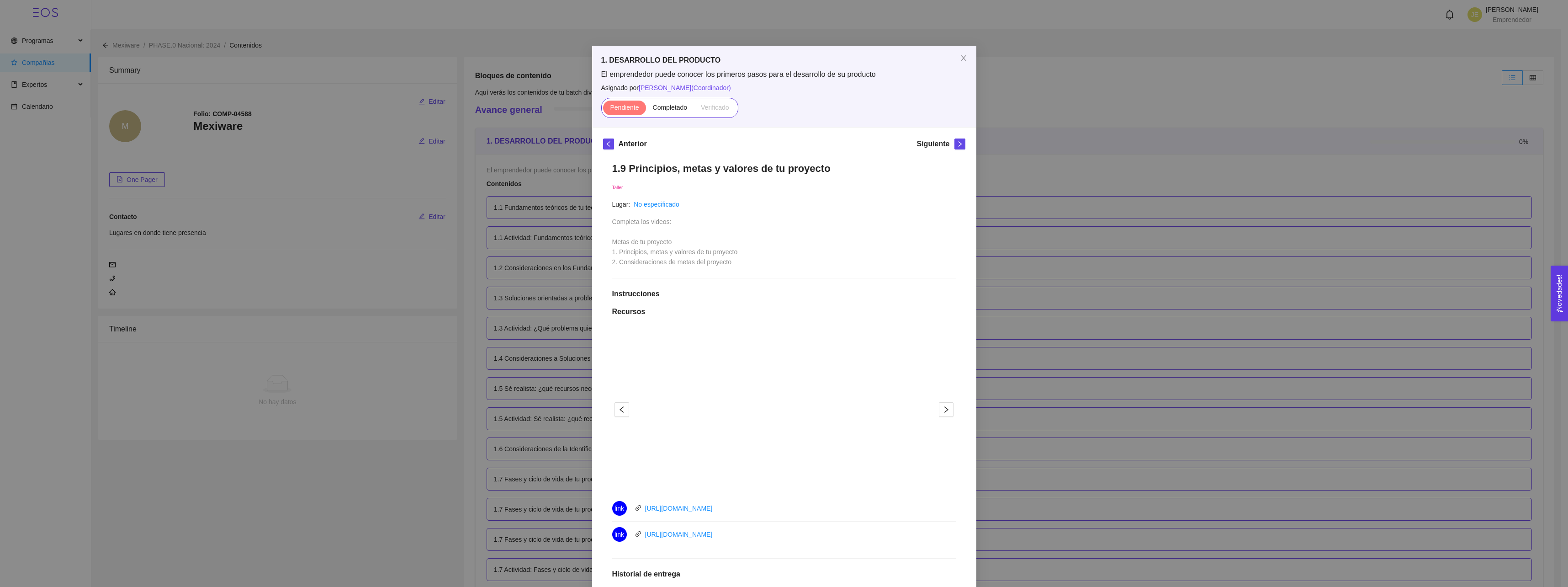
click at [681, 294] on h1 "Instrucciones" at bounding box center [784, 294] width 344 height 9
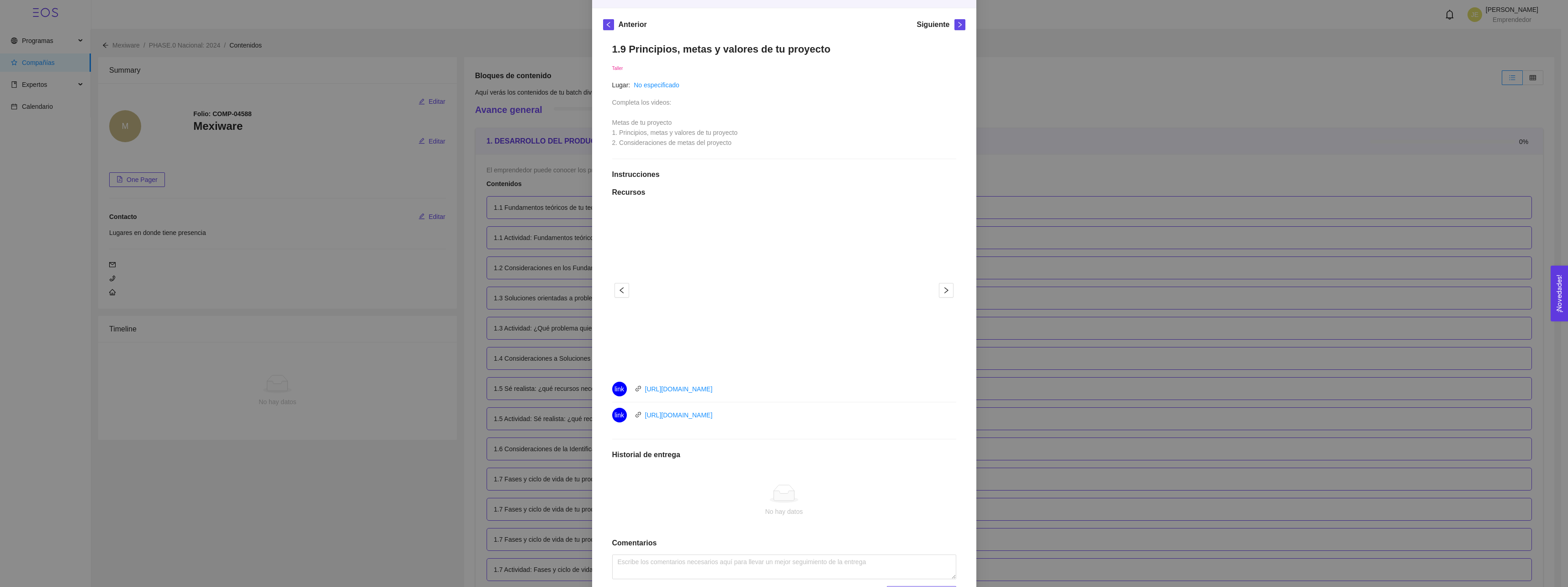
scroll to position [137, 0]
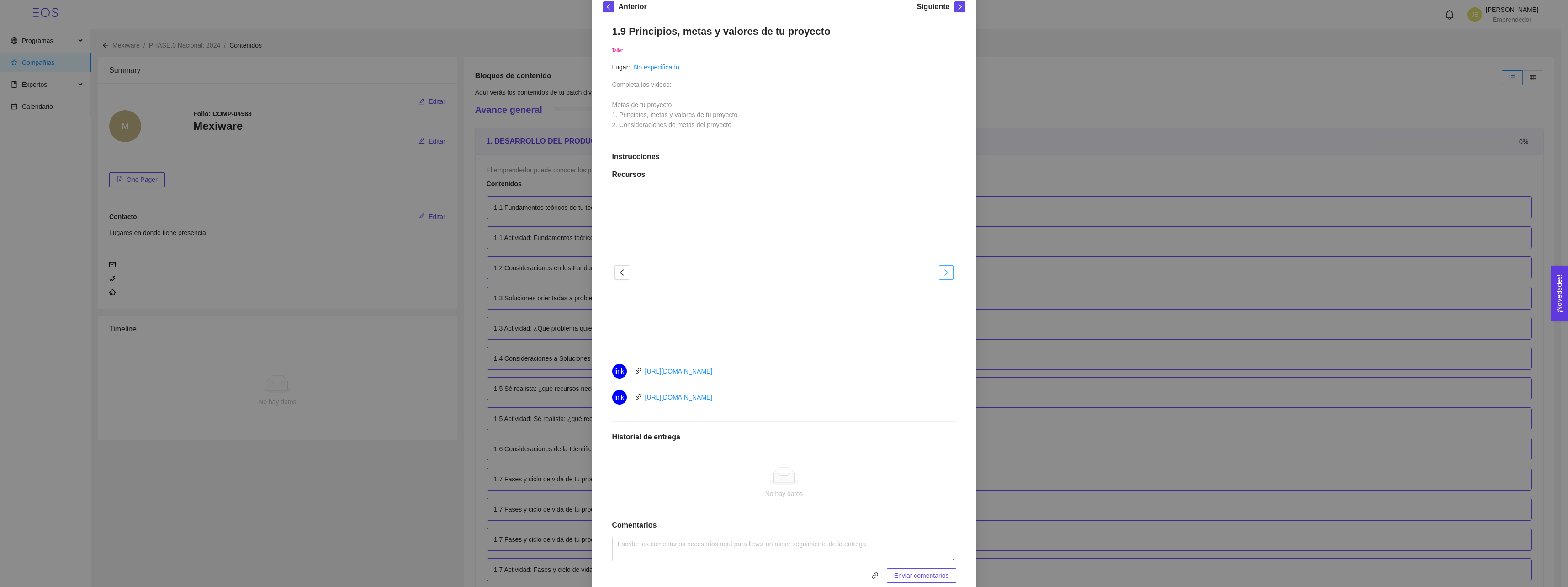
click at [939, 267] on button "button" at bounding box center [946, 272] width 15 height 15
click at [620, 270] on icon "left" at bounding box center [621, 272] width 4 height 7
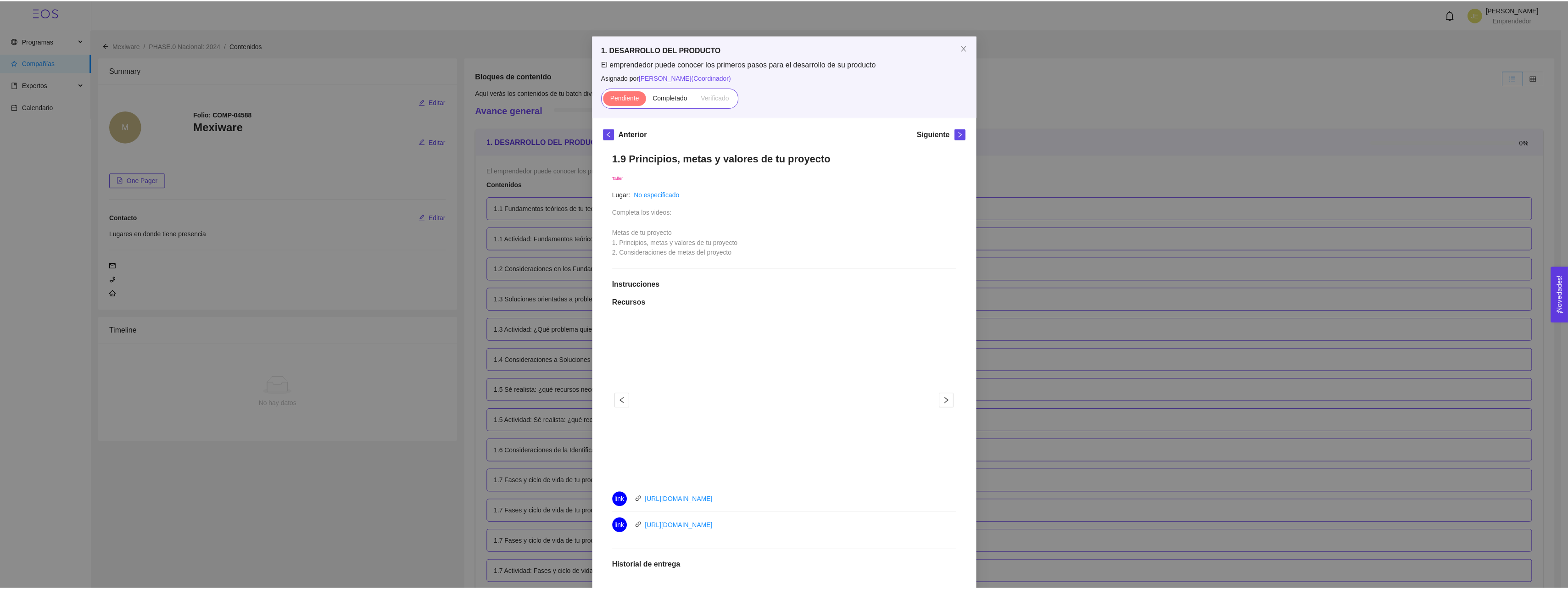
scroll to position [0, 0]
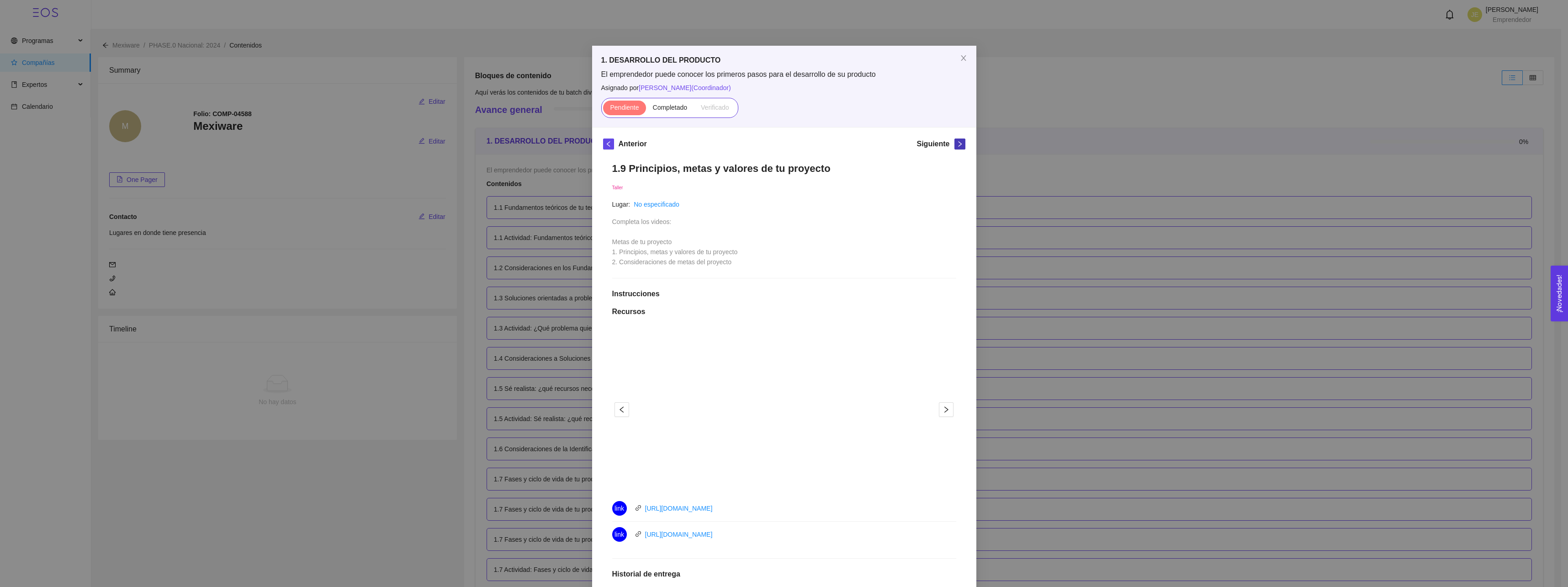
click at [957, 145] on icon "right" at bounding box center [960, 144] width 7 height 7
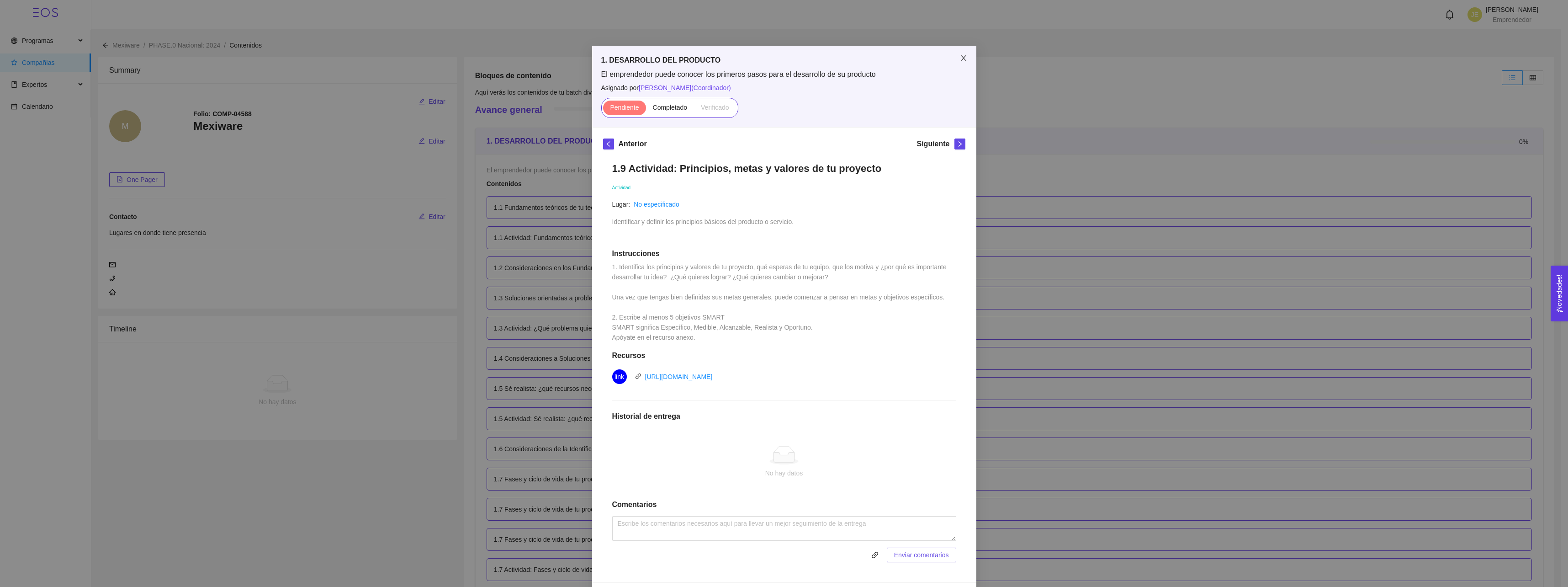
click at [964, 60] on span "Close" at bounding box center [964, 58] width 26 height 26
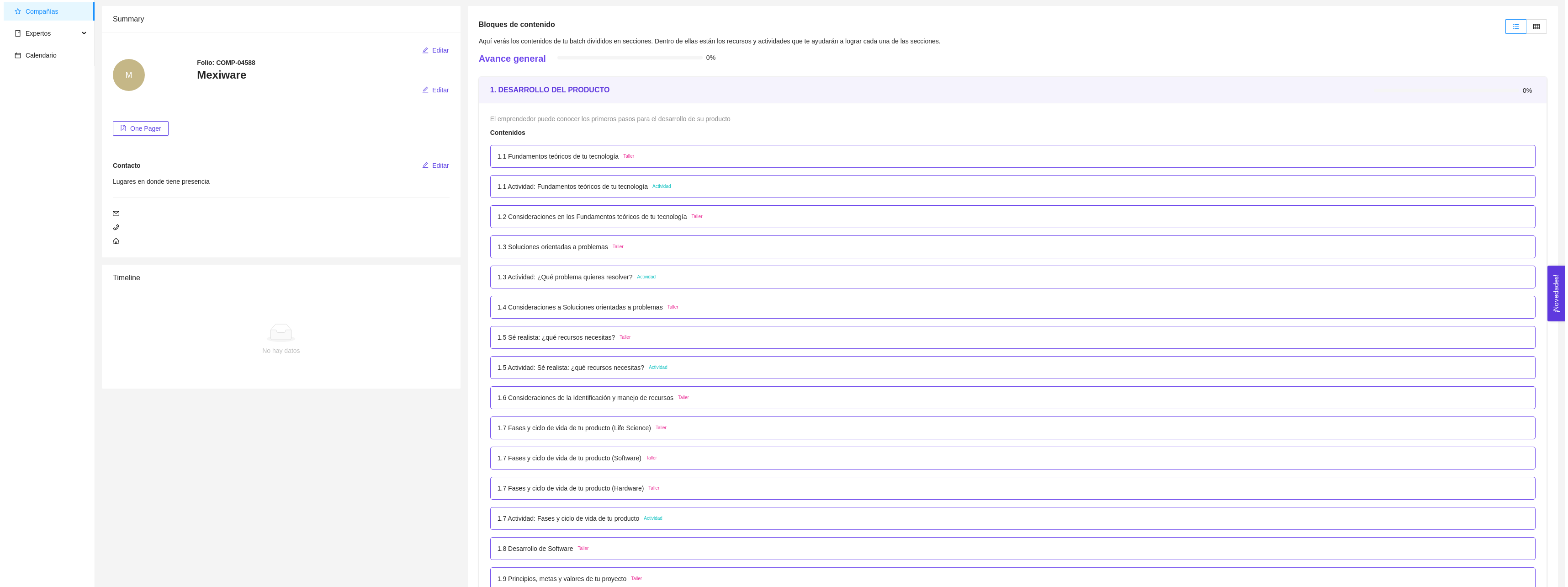
scroll to position [46, 0]
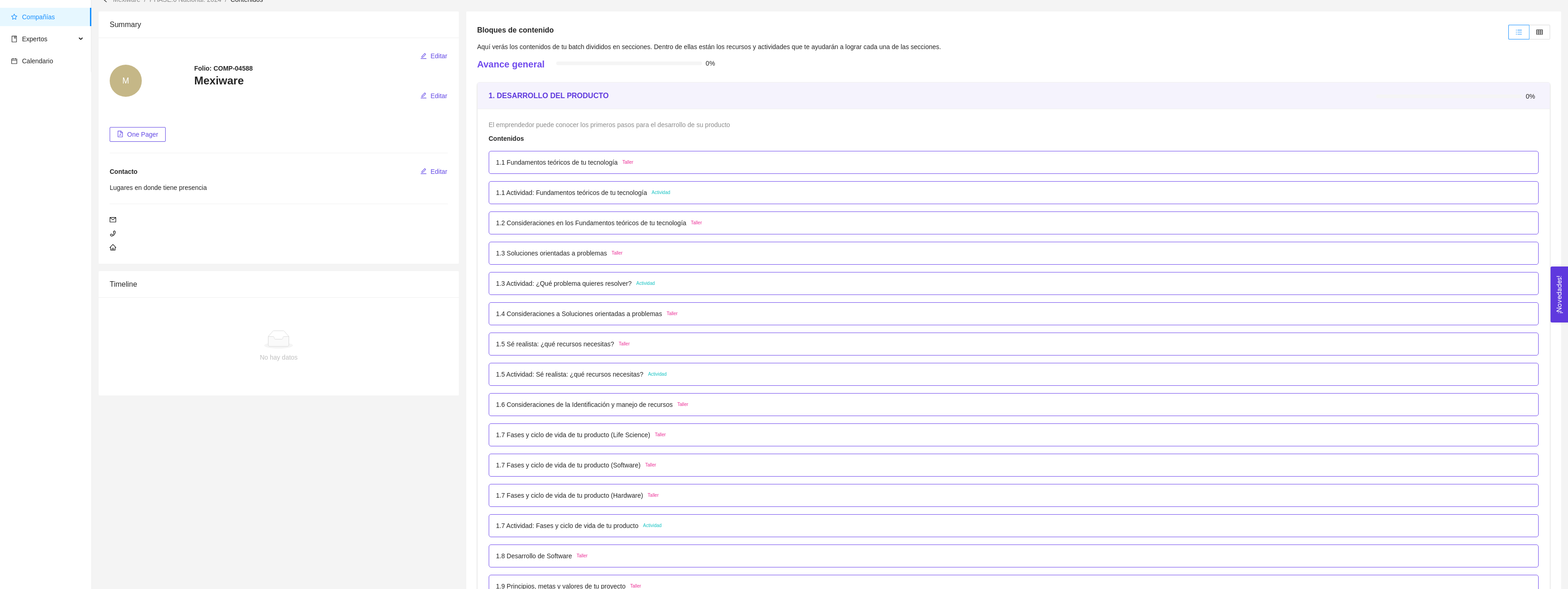
click at [562, 166] on p "1.1 Fundamentos teóricos de tu tecnología" at bounding box center [556, 162] width 122 height 10
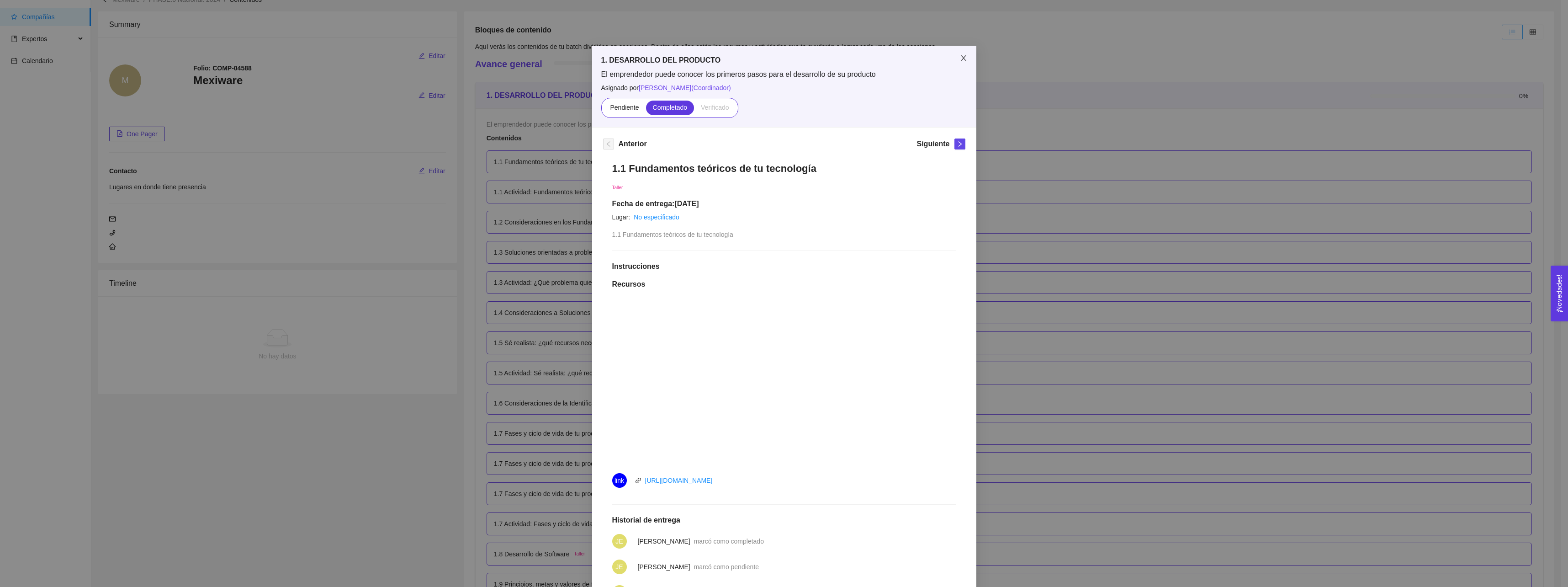
click at [963, 60] on icon "close" at bounding box center [964, 58] width 7 height 7
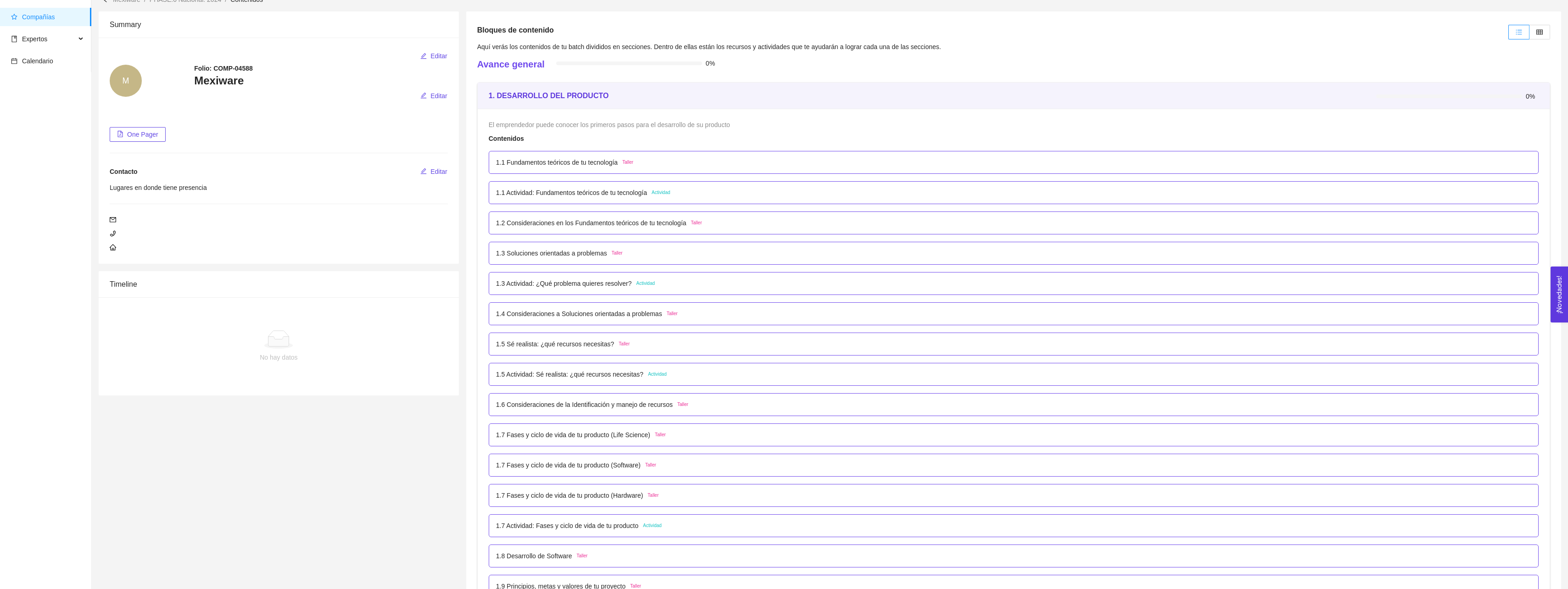
click at [562, 223] on p "1.2 Consideraciones en los Fundamentos teóricos de tu tecnología" at bounding box center [591, 223] width 190 height 10
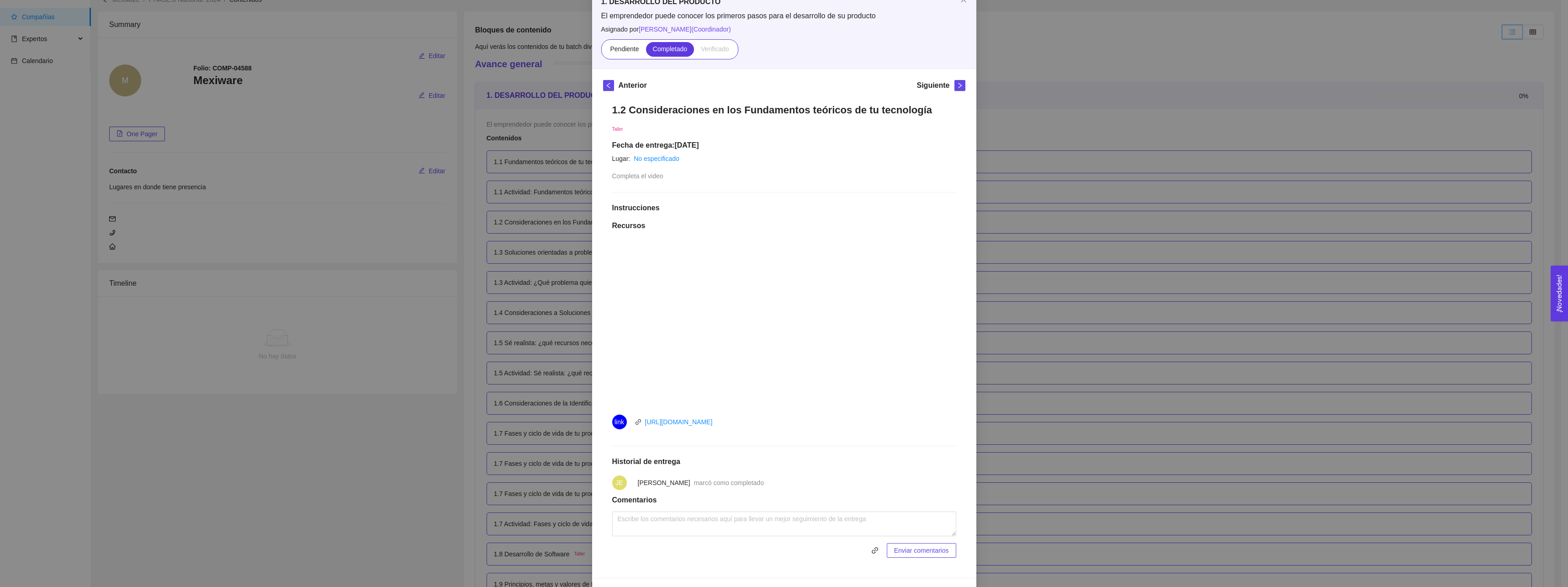
scroll to position [70, 0]
